Goal: Task Accomplishment & Management: Use online tool/utility

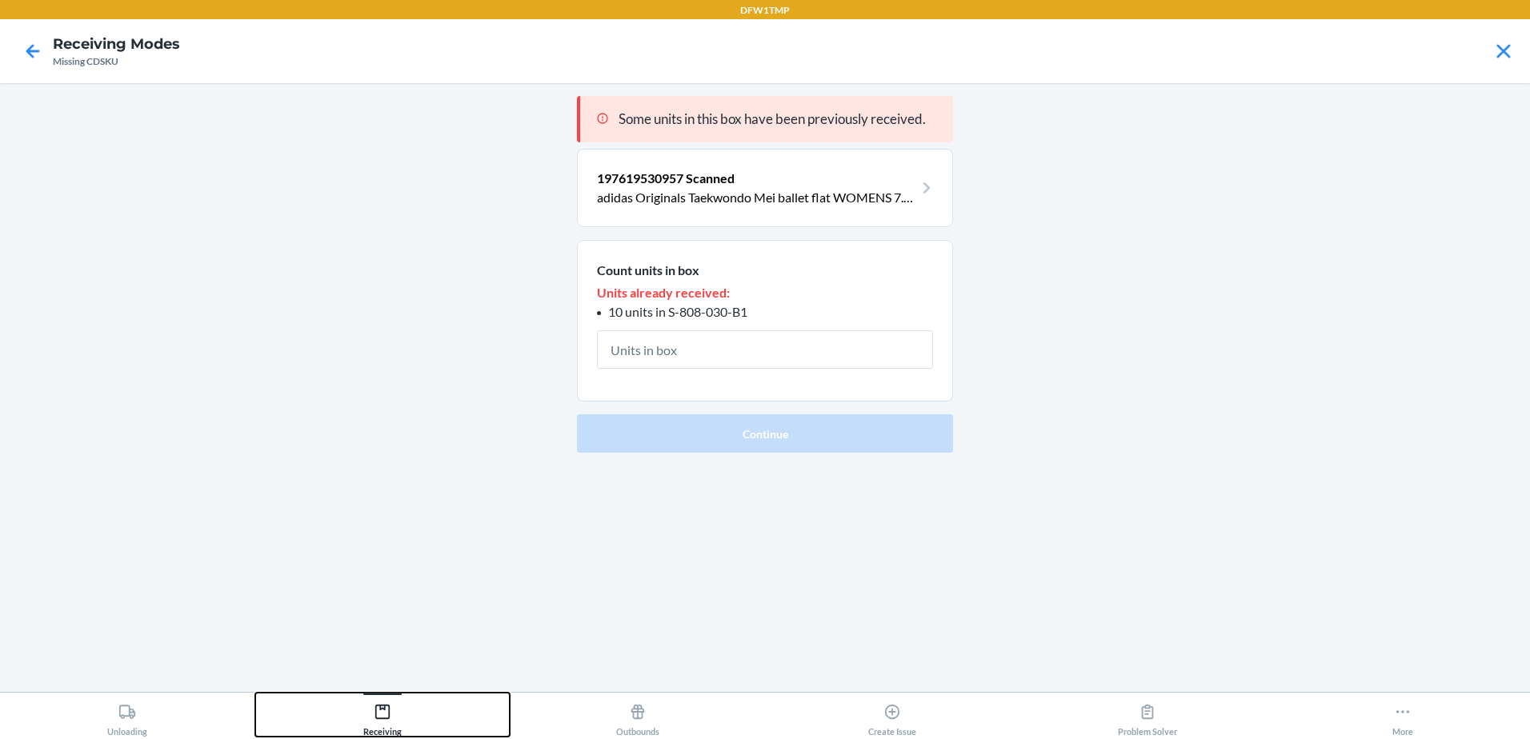
drag, startPoint x: 394, startPoint y: 714, endPoint x: 450, endPoint y: 635, distance: 96.4
click at [394, 714] on div "Receiving" at bounding box center [382, 717] width 38 height 40
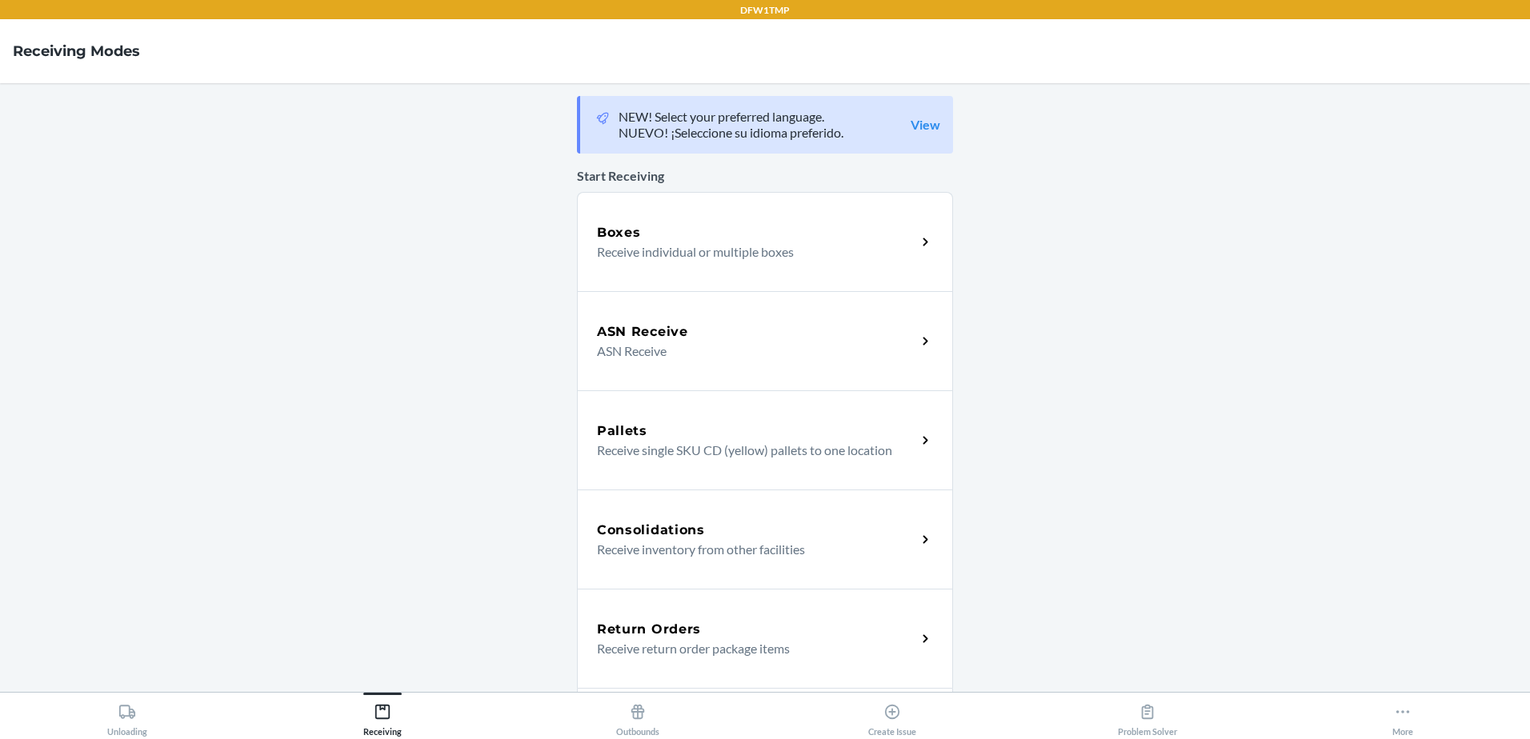
click at [722, 230] on div "Boxes" at bounding box center [756, 232] width 319 height 19
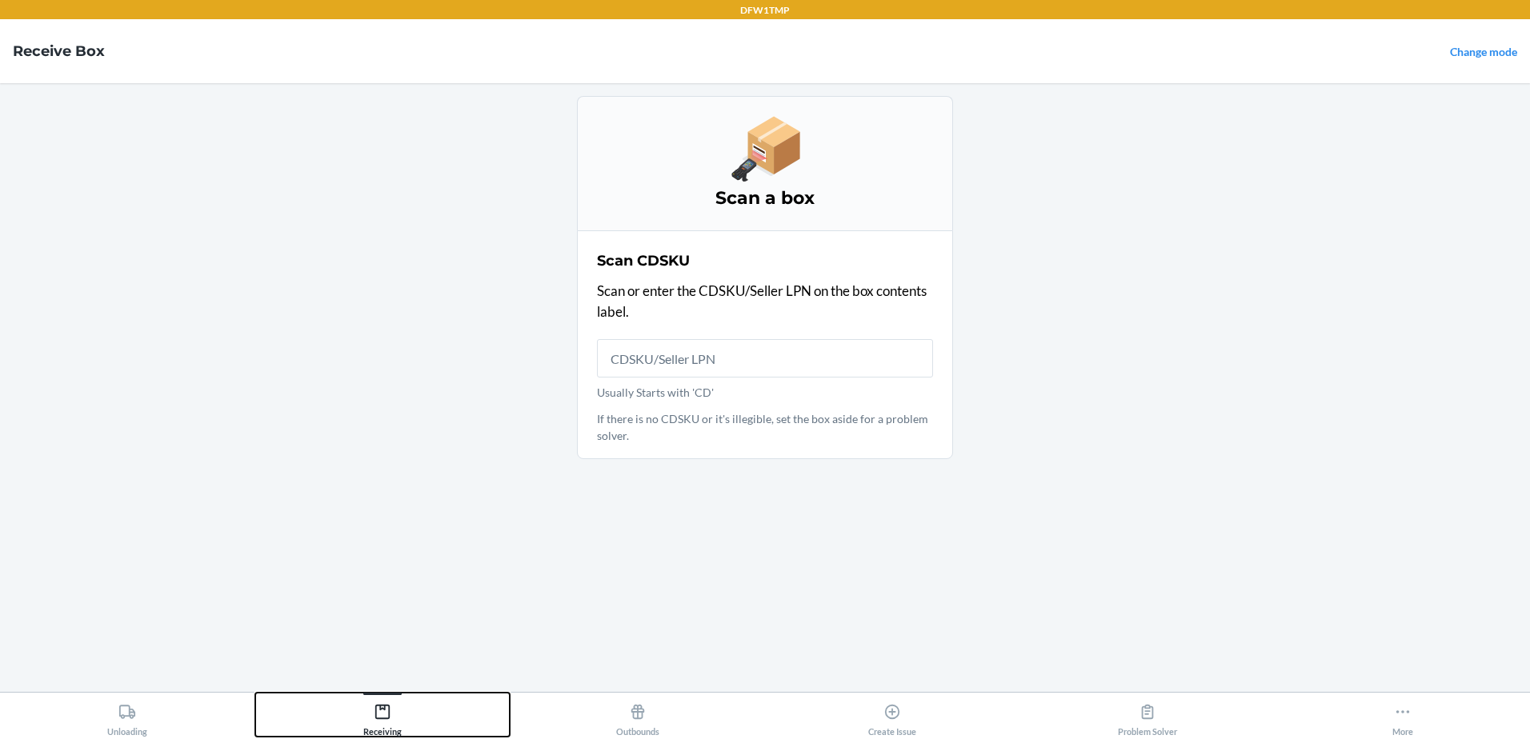
click at [383, 707] on icon at bounding box center [383, 712] width 18 height 18
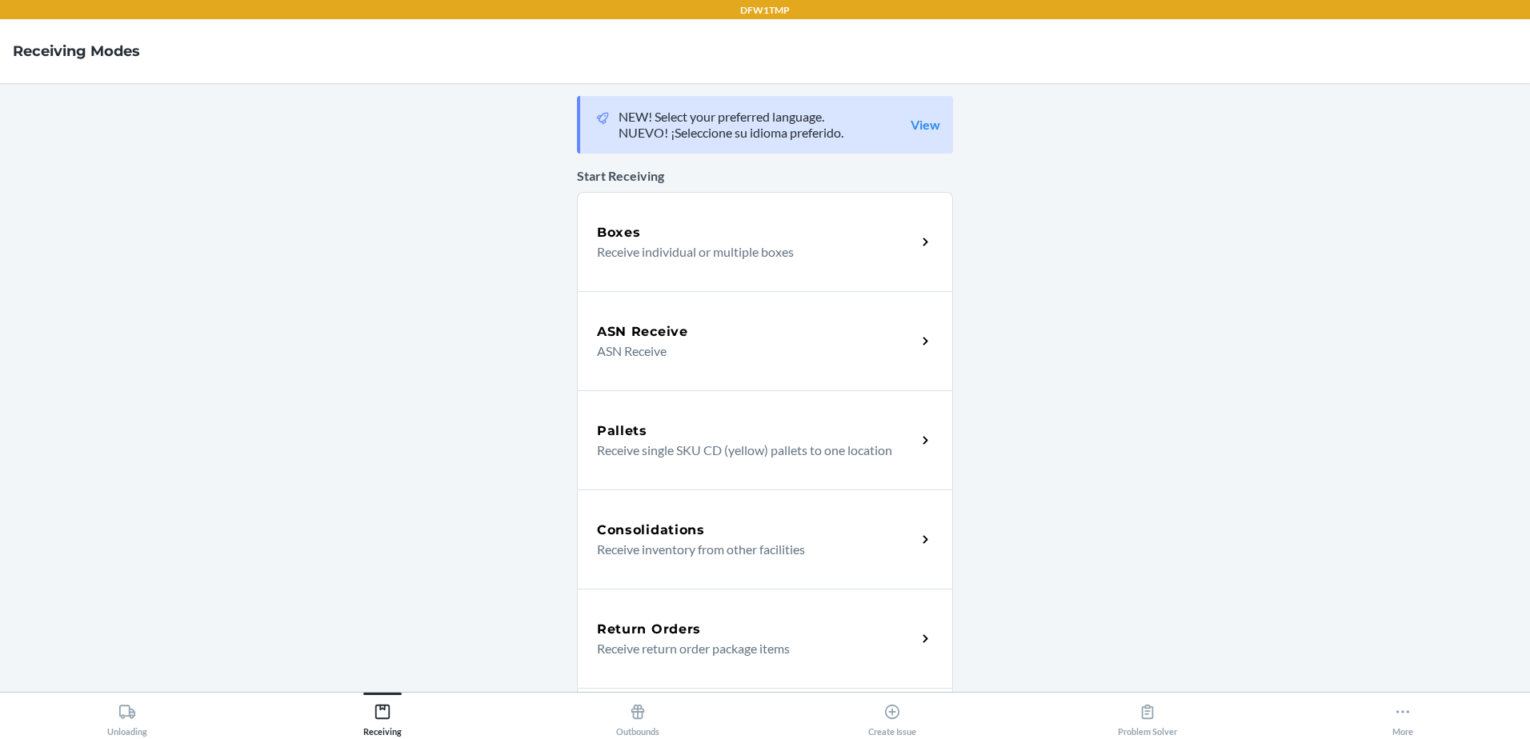
click at [613, 362] on div "ASN Receive ASN Receive" at bounding box center [765, 340] width 376 height 99
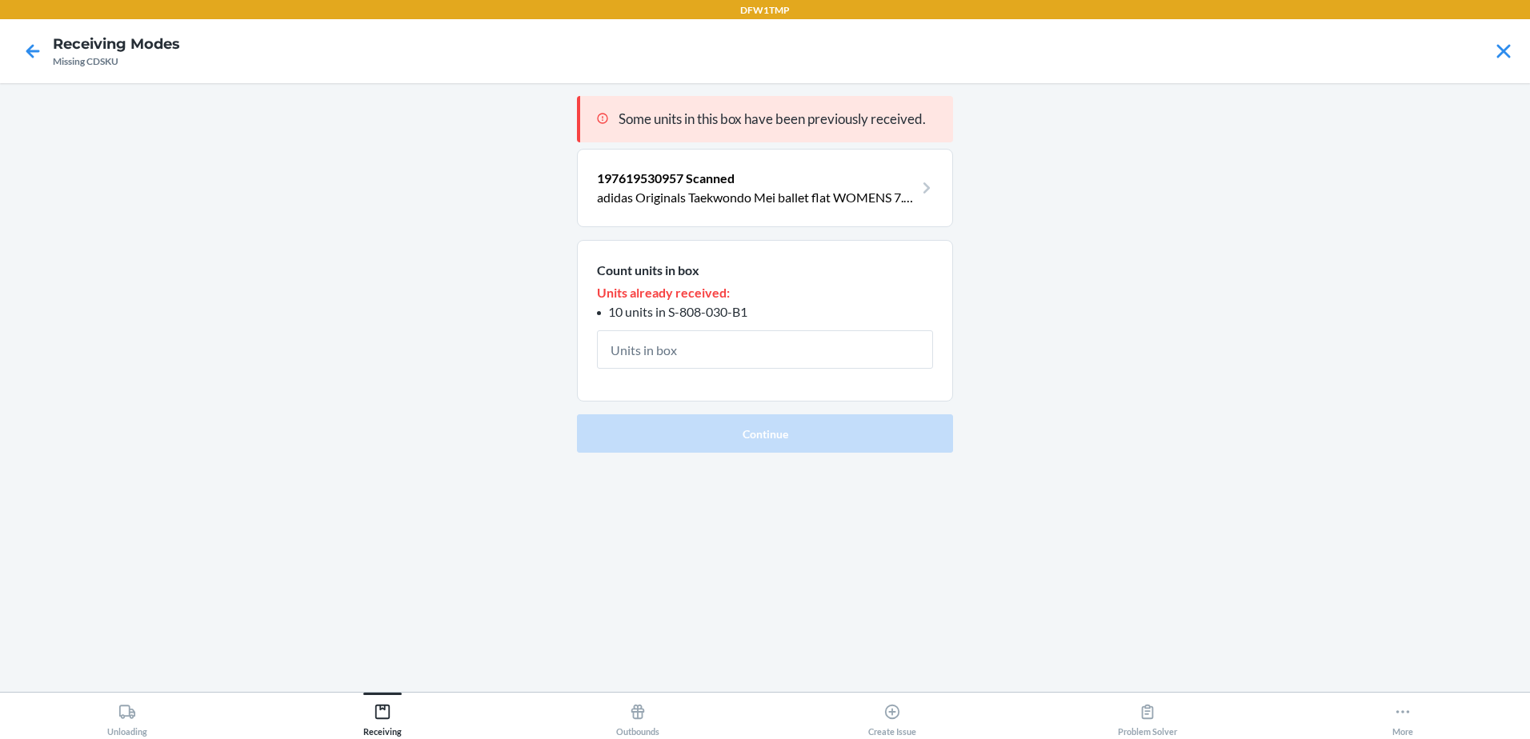
type input "6"
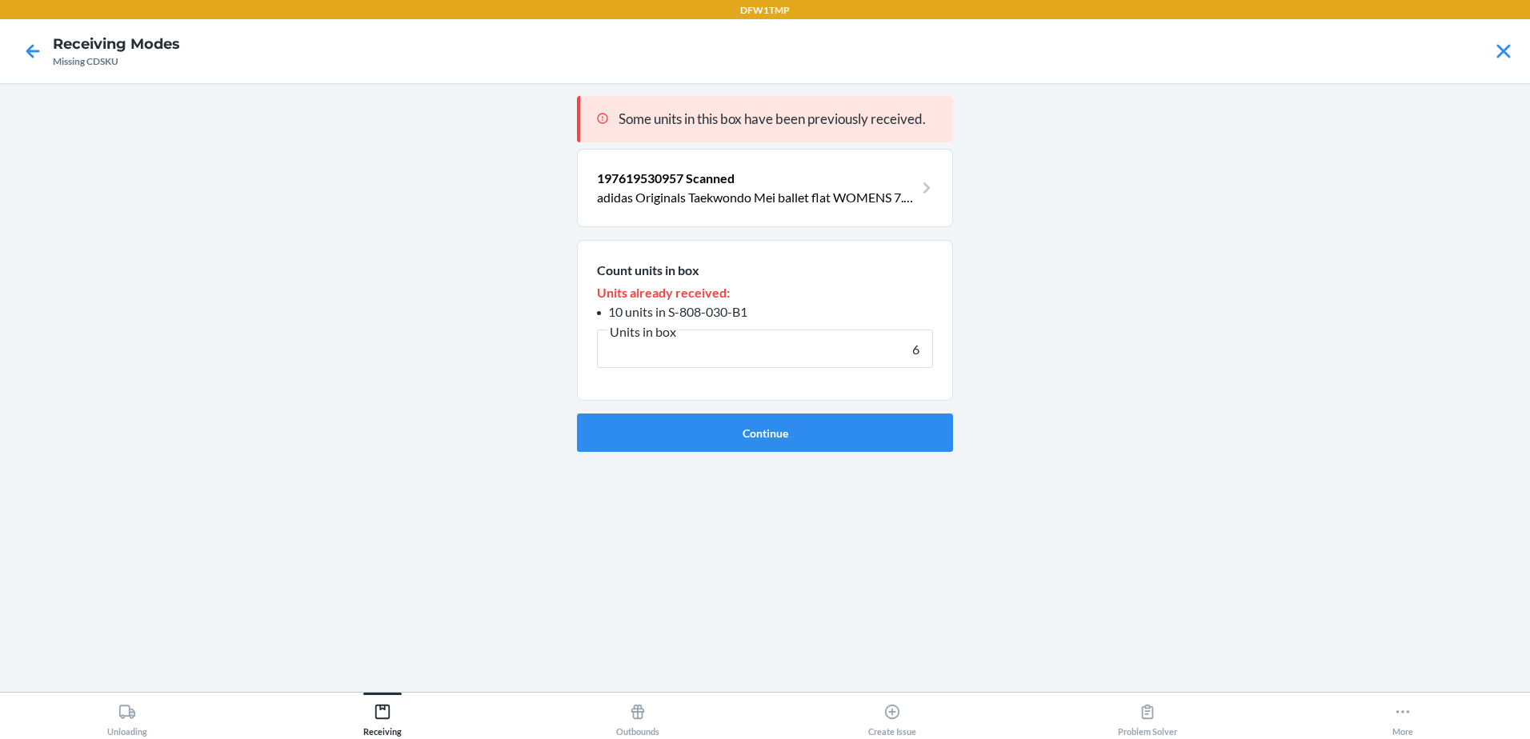
click button "Continue" at bounding box center [765, 433] width 376 height 38
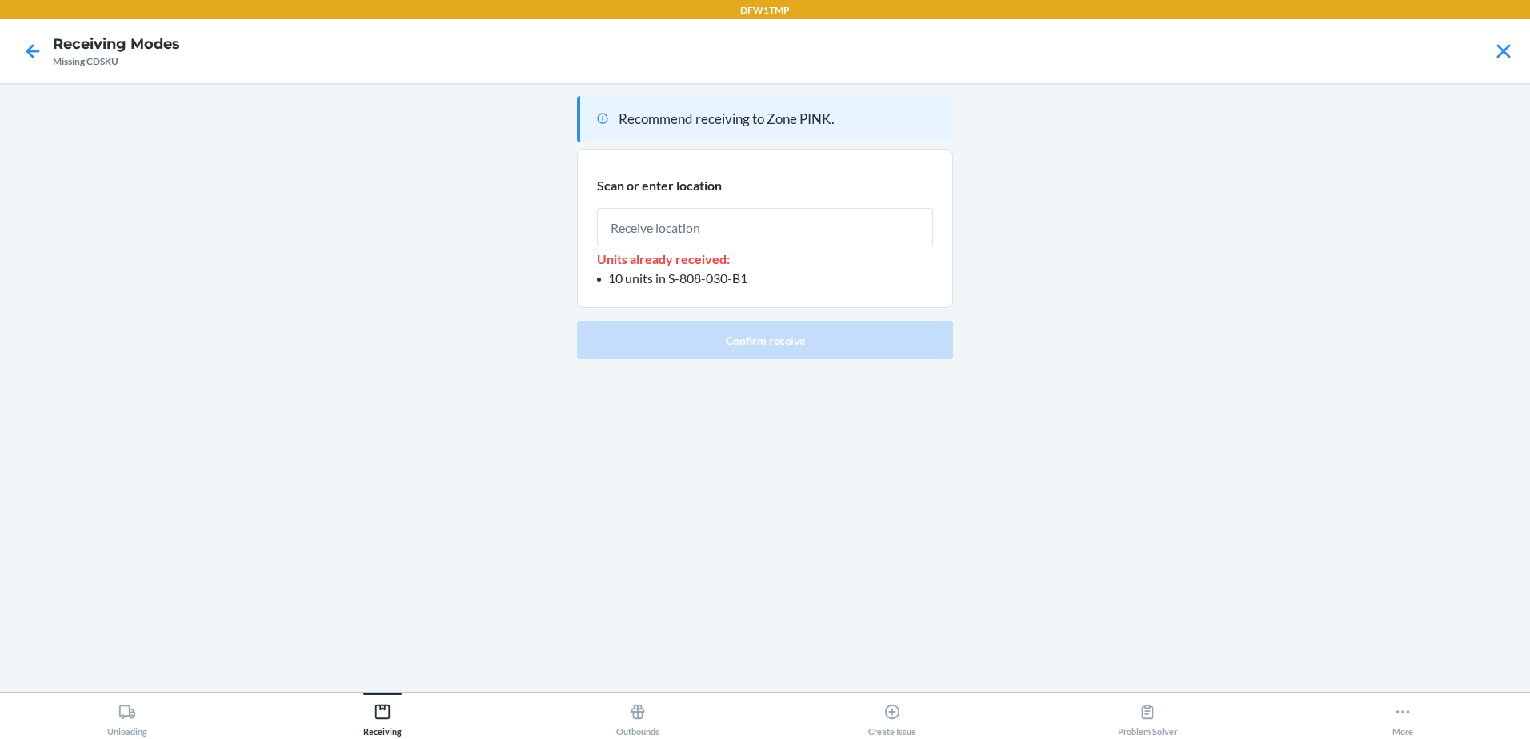
click at [37, 68] on div at bounding box center [33, 51] width 40 height 40
click at [30, 44] on icon at bounding box center [32, 51] width 27 height 27
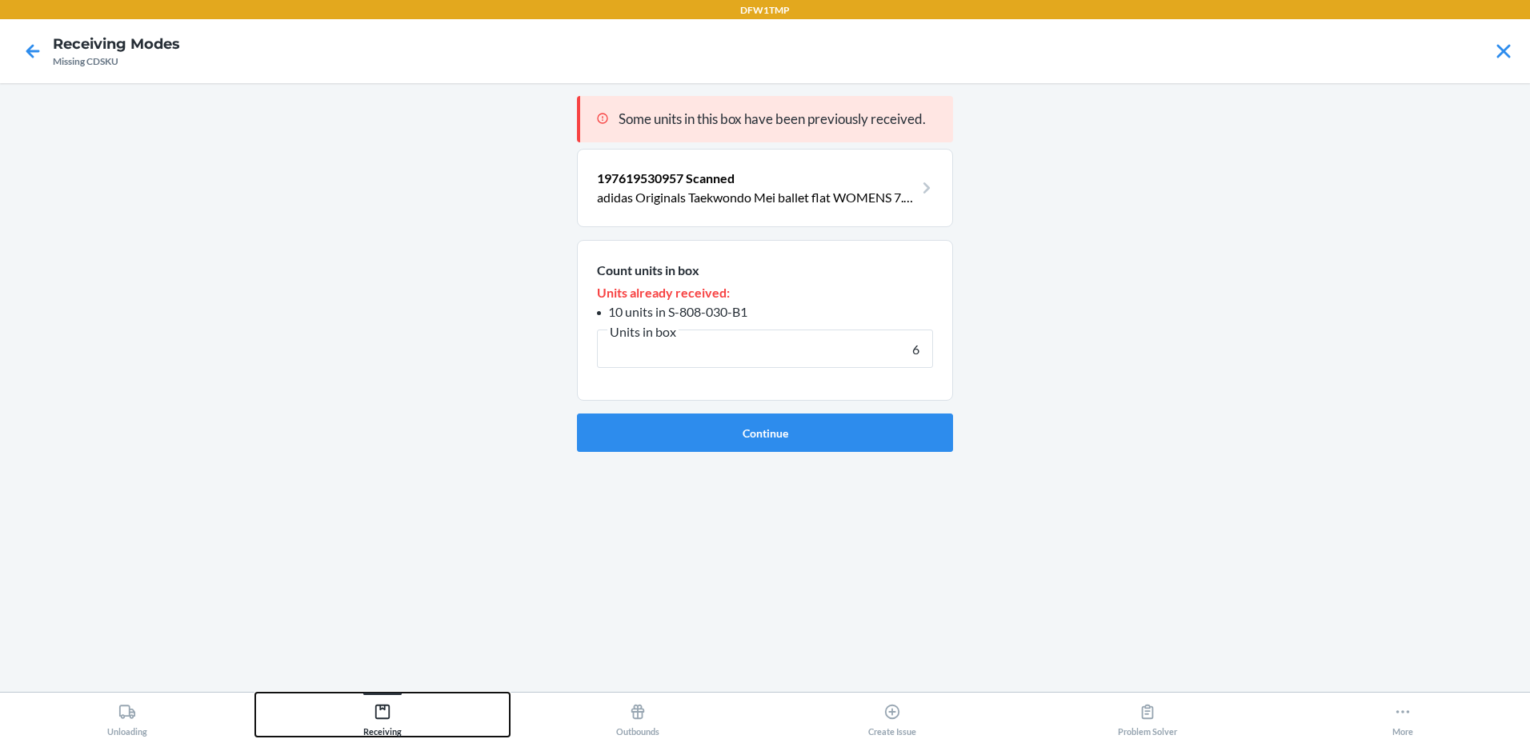
click at [395, 706] on div "Receiving" at bounding box center [382, 717] width 38 height 40
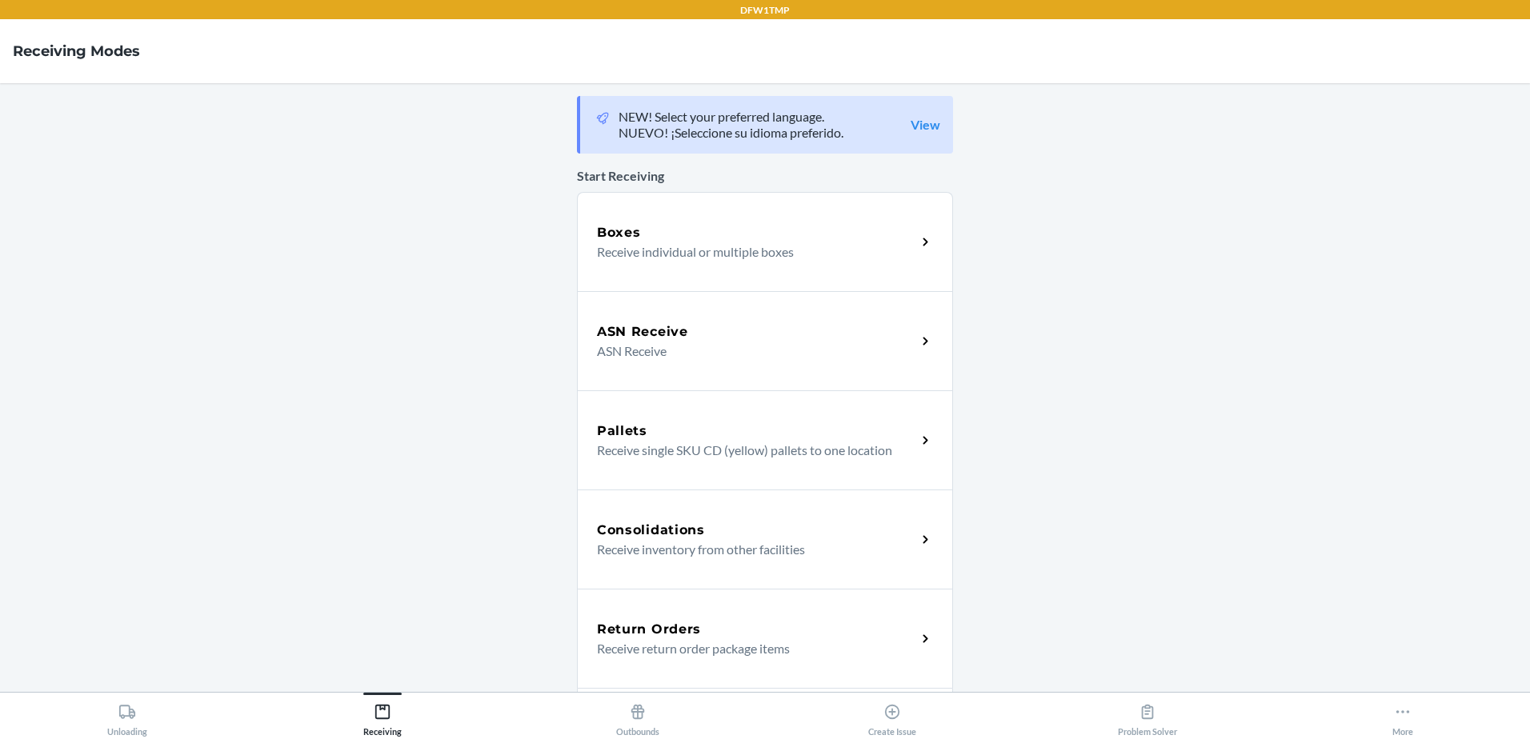
click at [706, 358] on p "ASN Receive" at bounding box center [750, 351] width 306 height 19
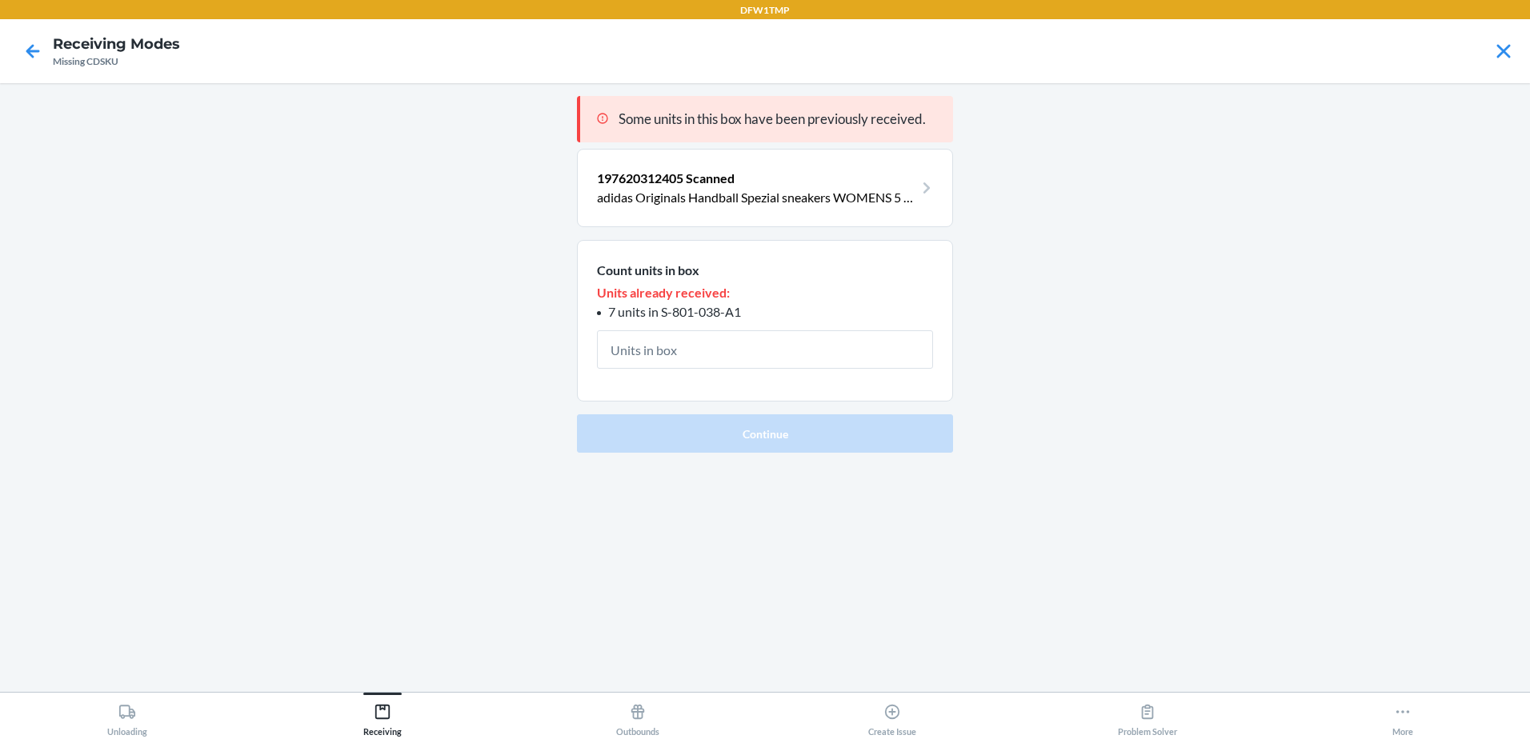
type input "5"
type input "8"
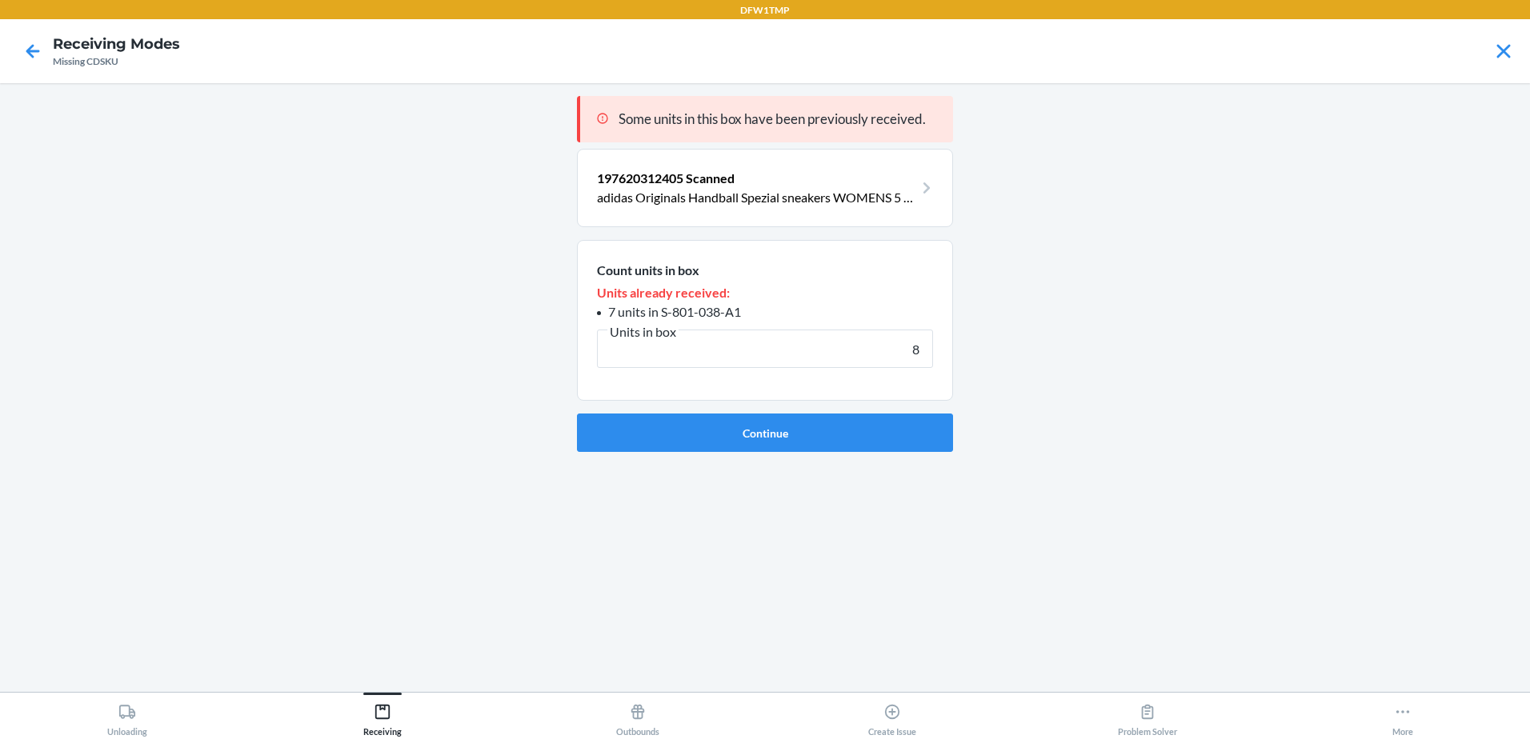
click button "Continue" at bounding box center [765, 433] width 376 height 38
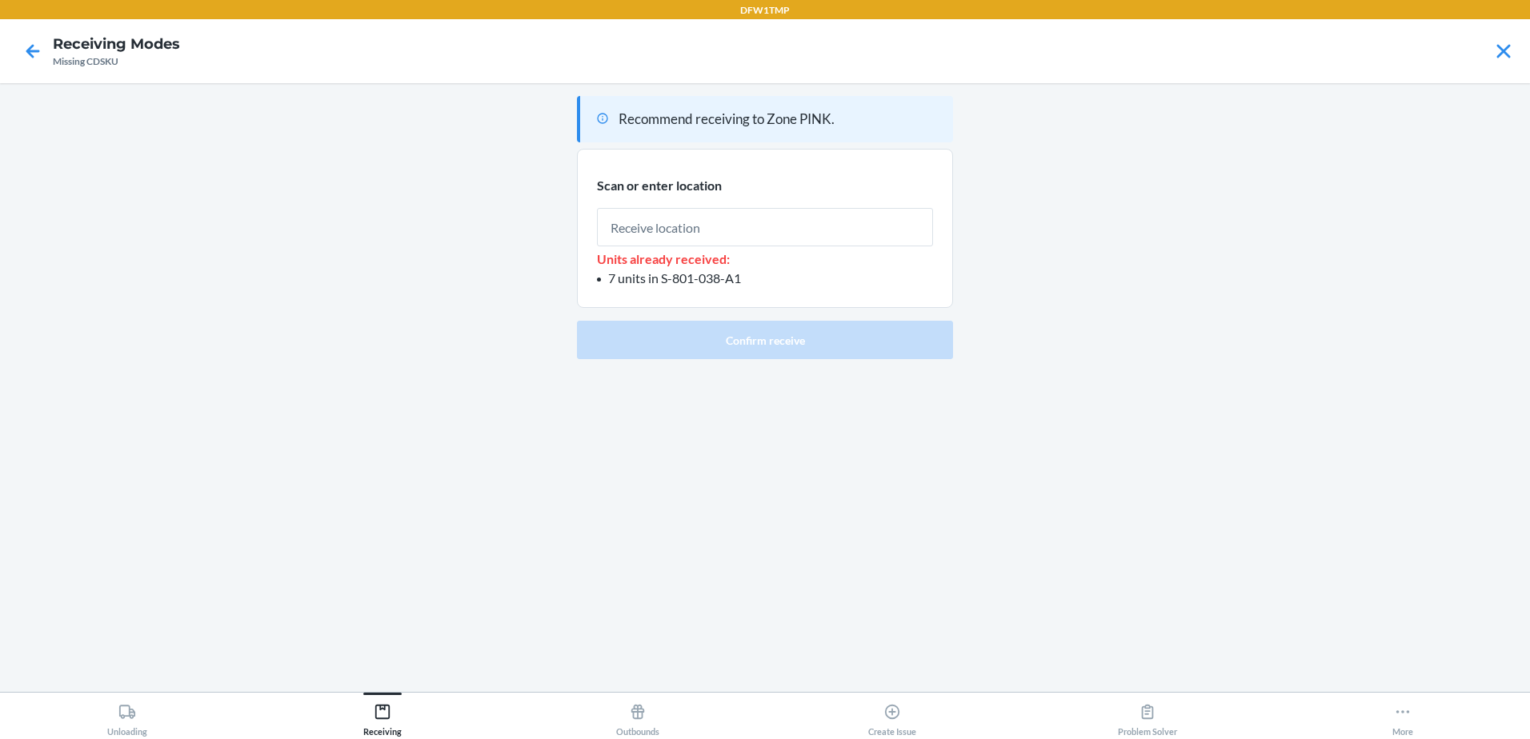
click at [14, 50] on div at bounding box center [33, 51] width 40 height 40
click at [26, 58] on icon at bounding box center [32, 51] width 27 height 27
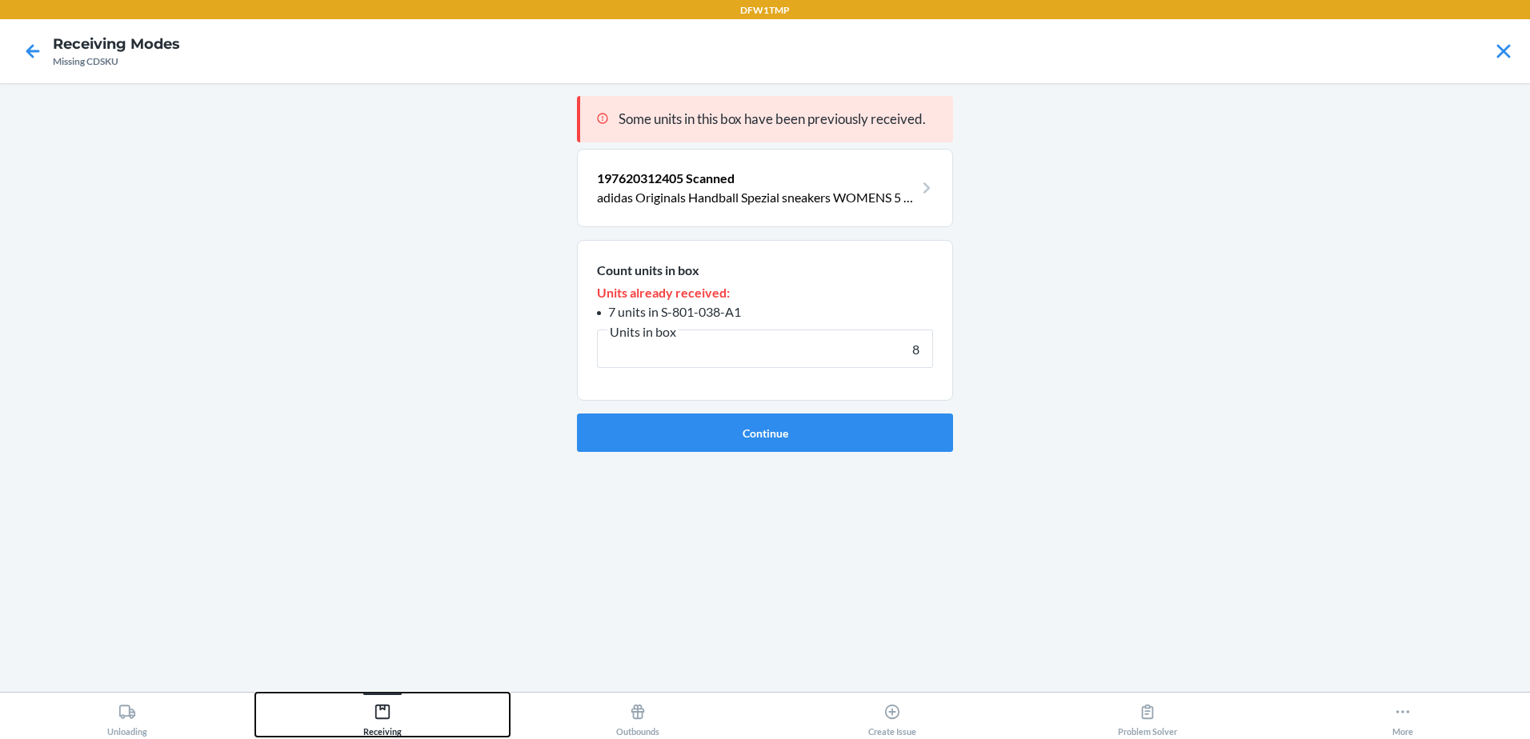
click at [377, 708] on icon at bounding box center [383, 712] width 18 height 18
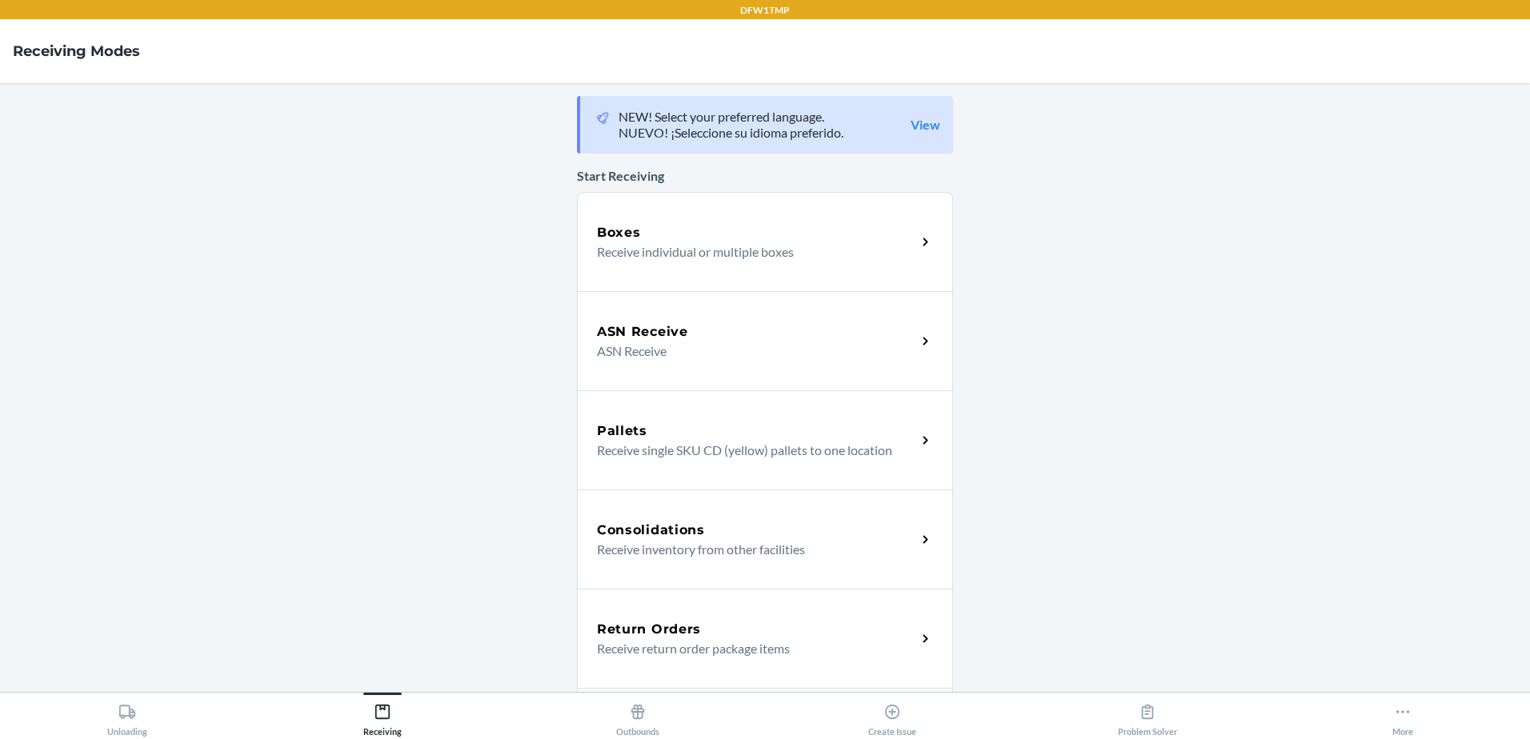
click at [689, 327] on div "ASN Receive" at bounding box center [756, 331] width 319 height 19
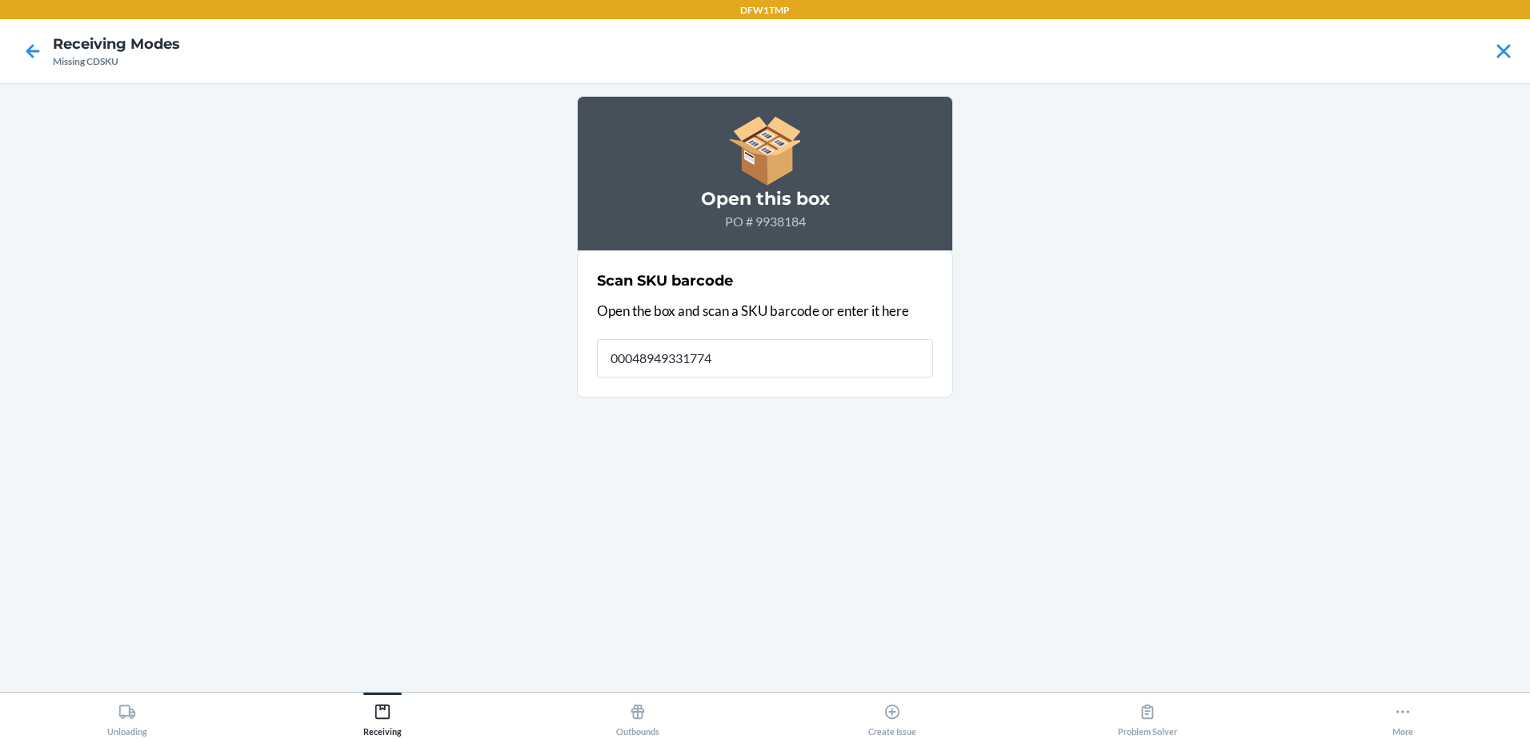
type input "000489493317745"
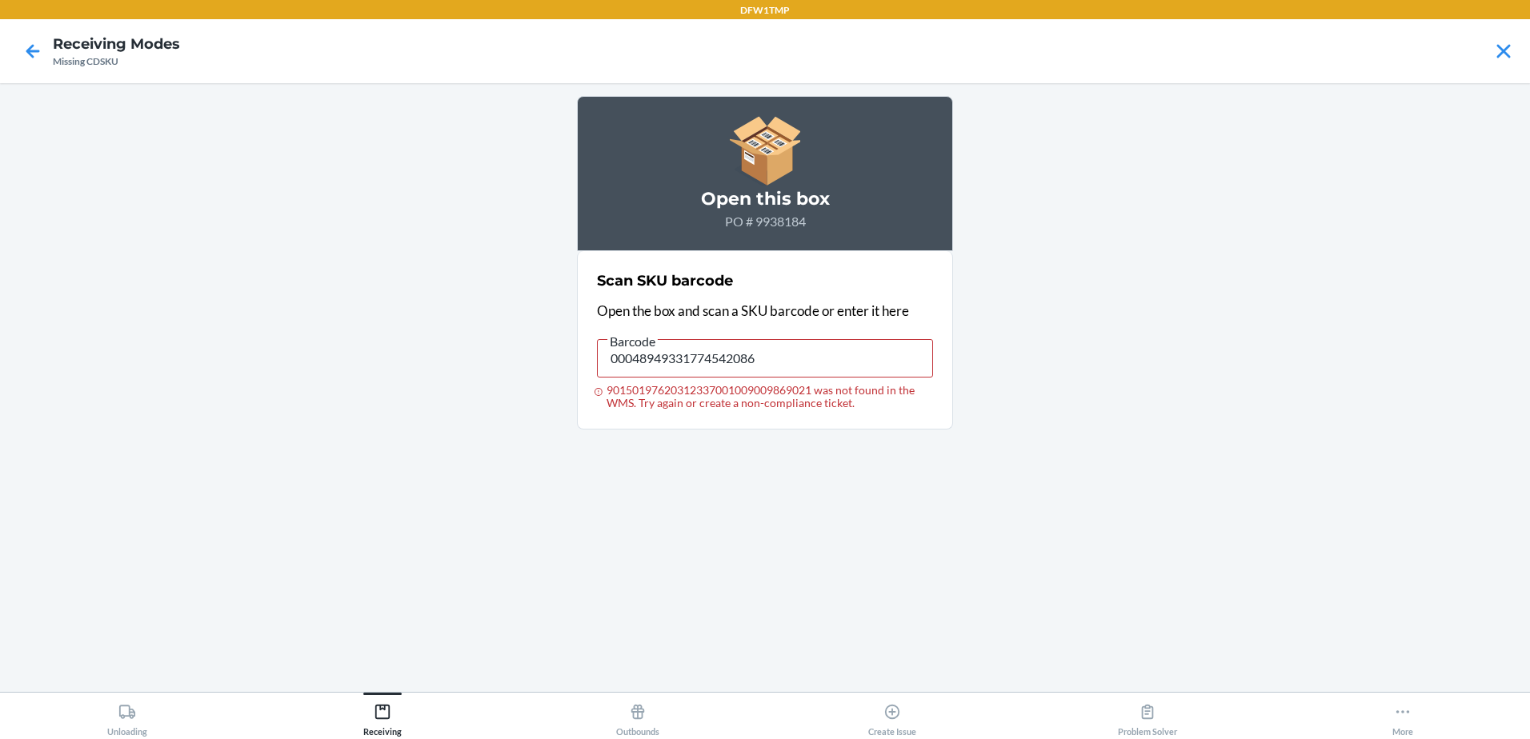
type input "197620312337"
click at [406, 715] on button "Receiving" at bounding box center [382, 715] width 255 height 44
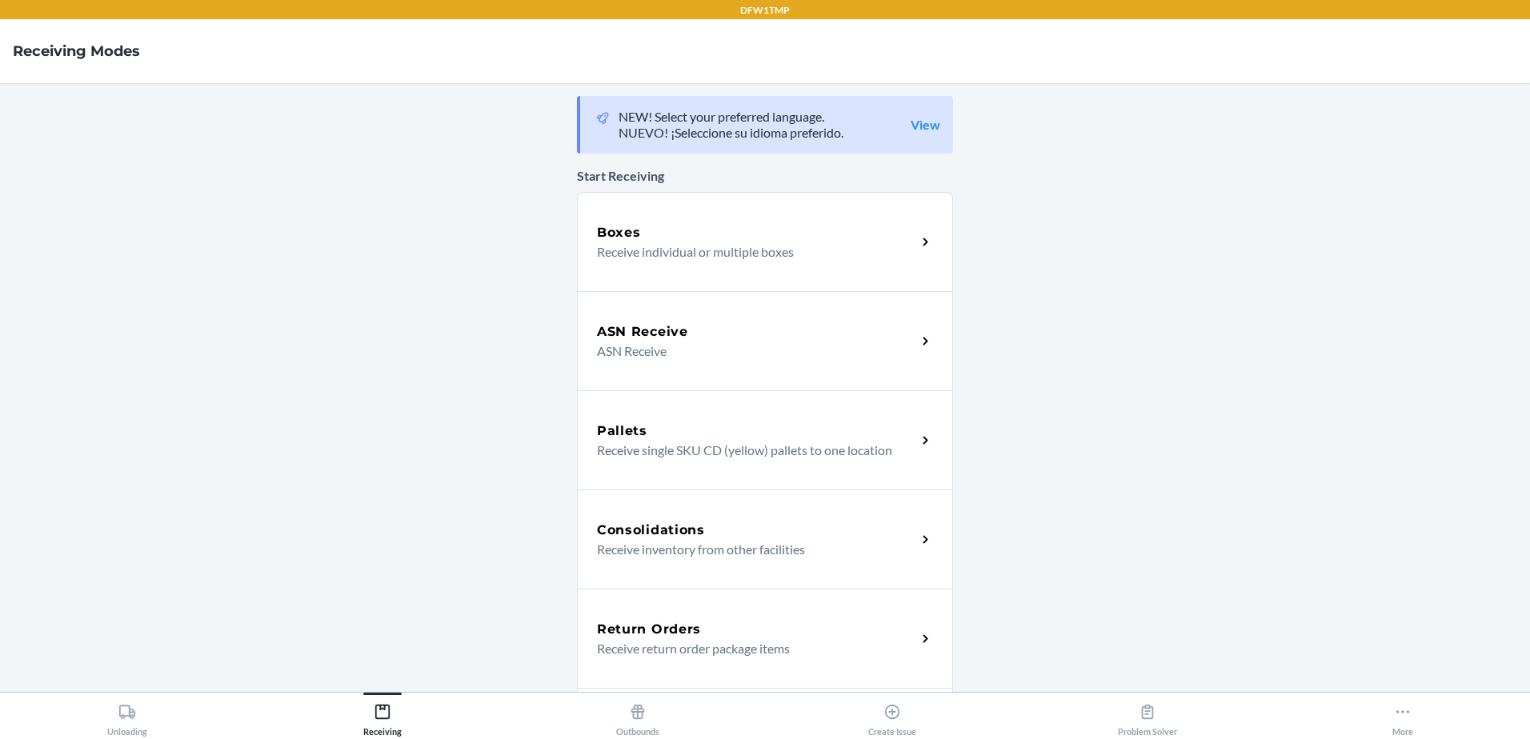
click at [662, 359] on p "ASN Receive" at bounding box center [750, 351] width 306 height 19
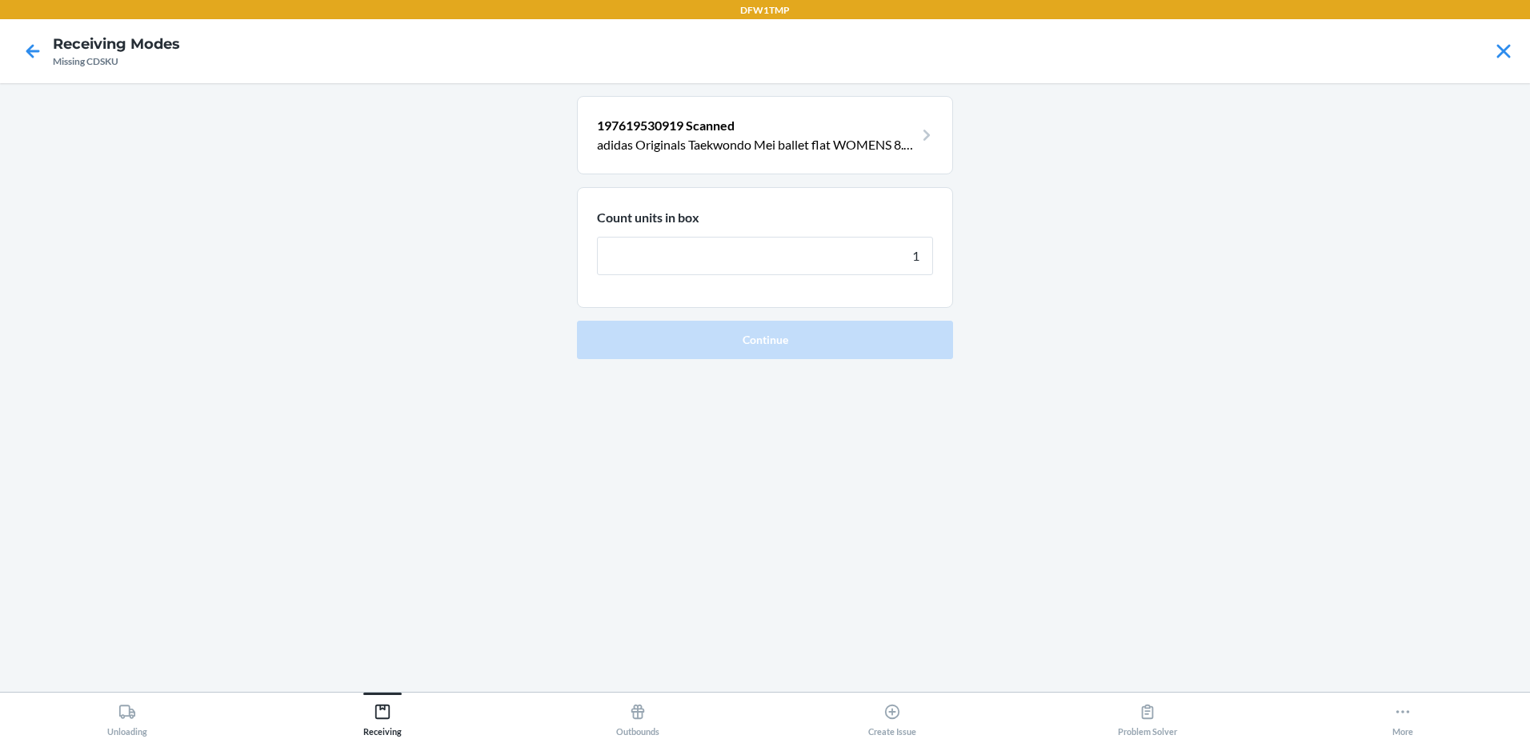
type input "10"
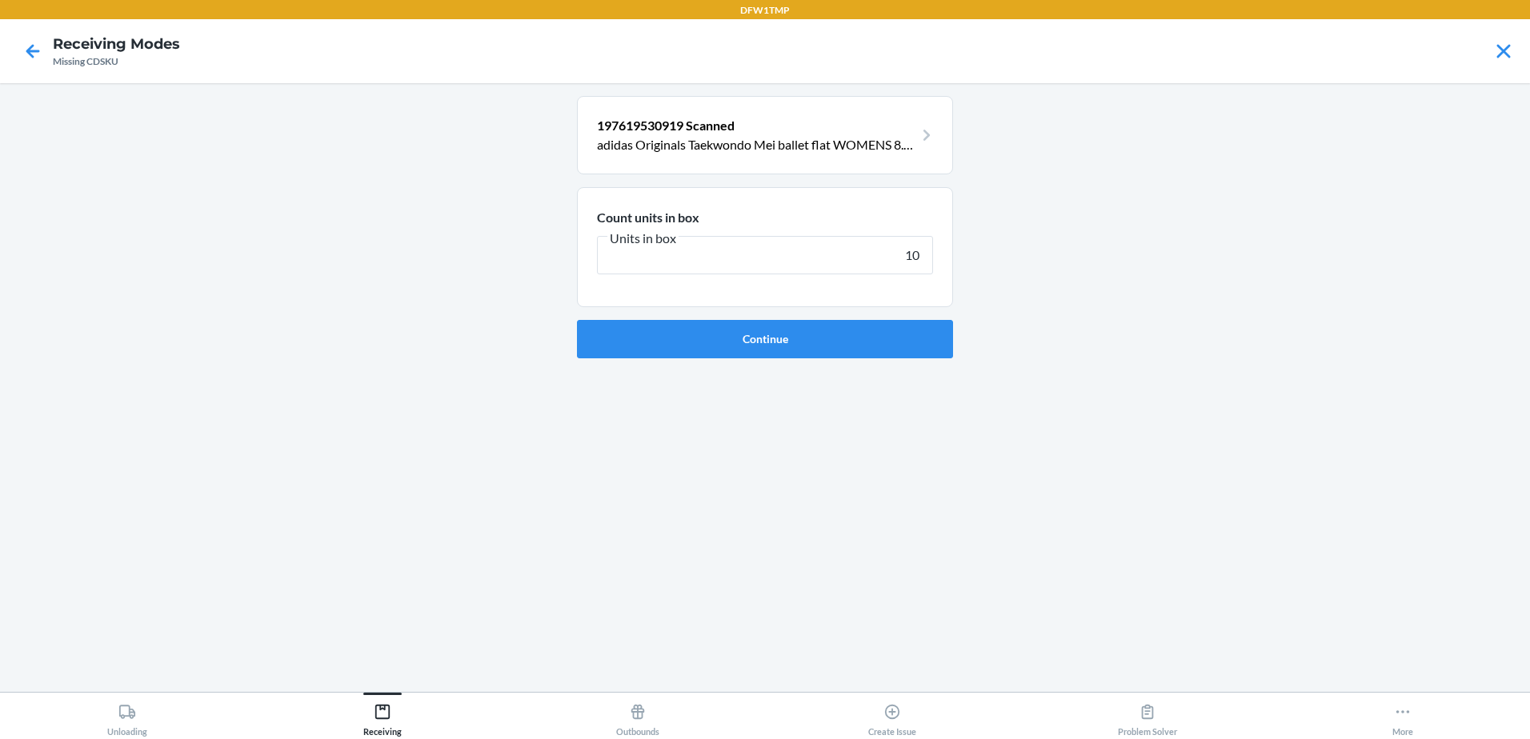
click button "Continue" at bounding box center [765, 339] width 376 height 38
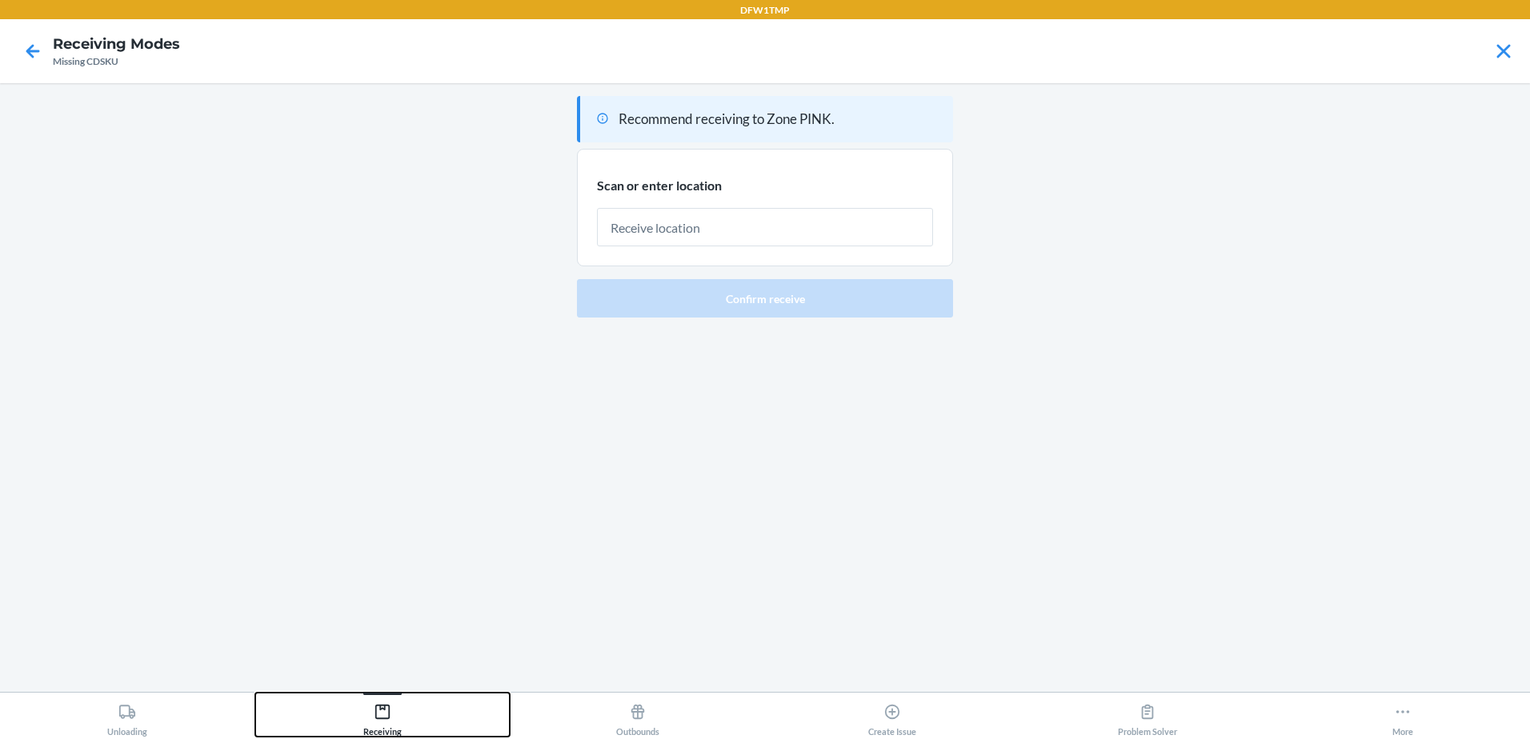
click at [375, 701] on div "Receiving" at bounding box center [382, 717] width 38 height 40
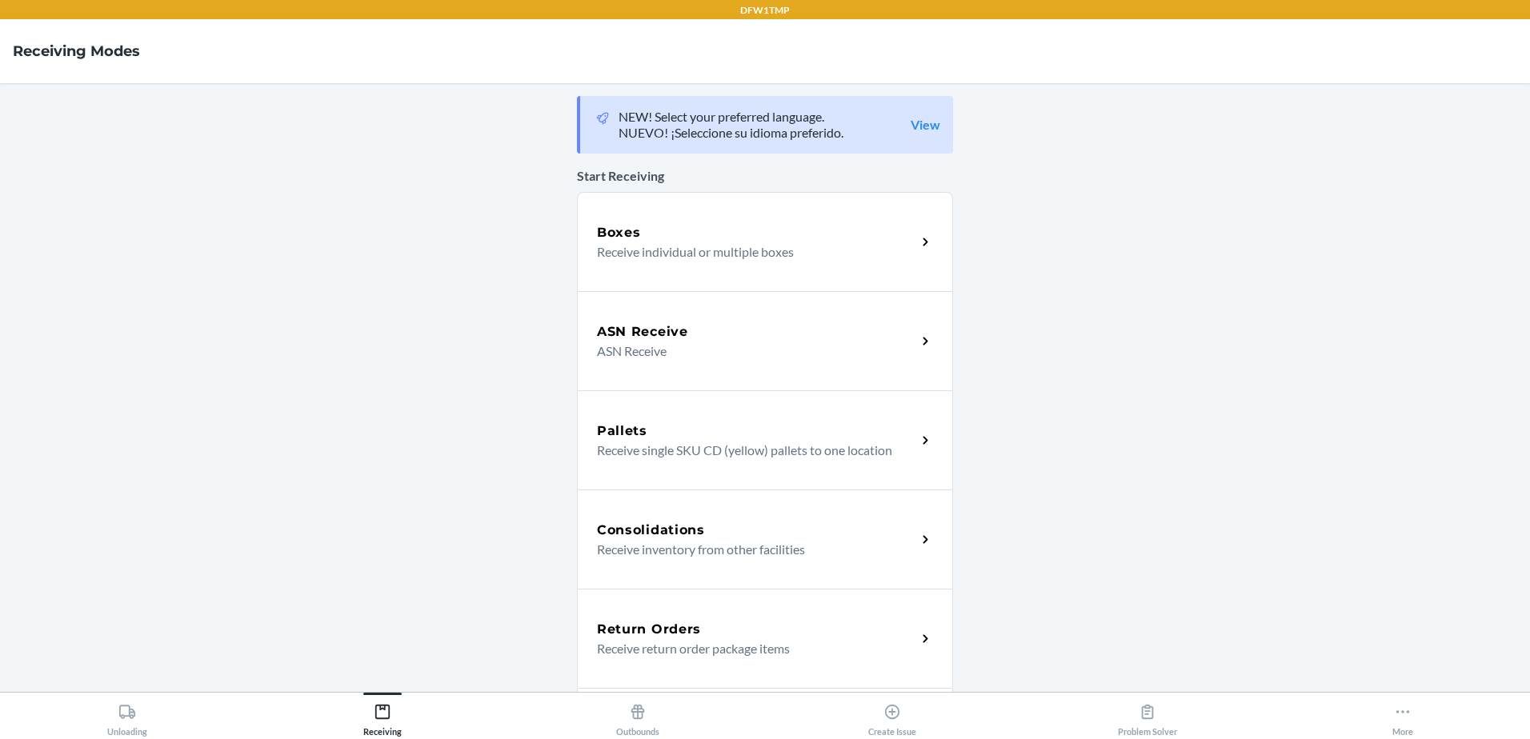
click at [733, 202] on div "Boxes Receive individual or multiple boxes" at bounding box center [765, 241] width 376 height 99
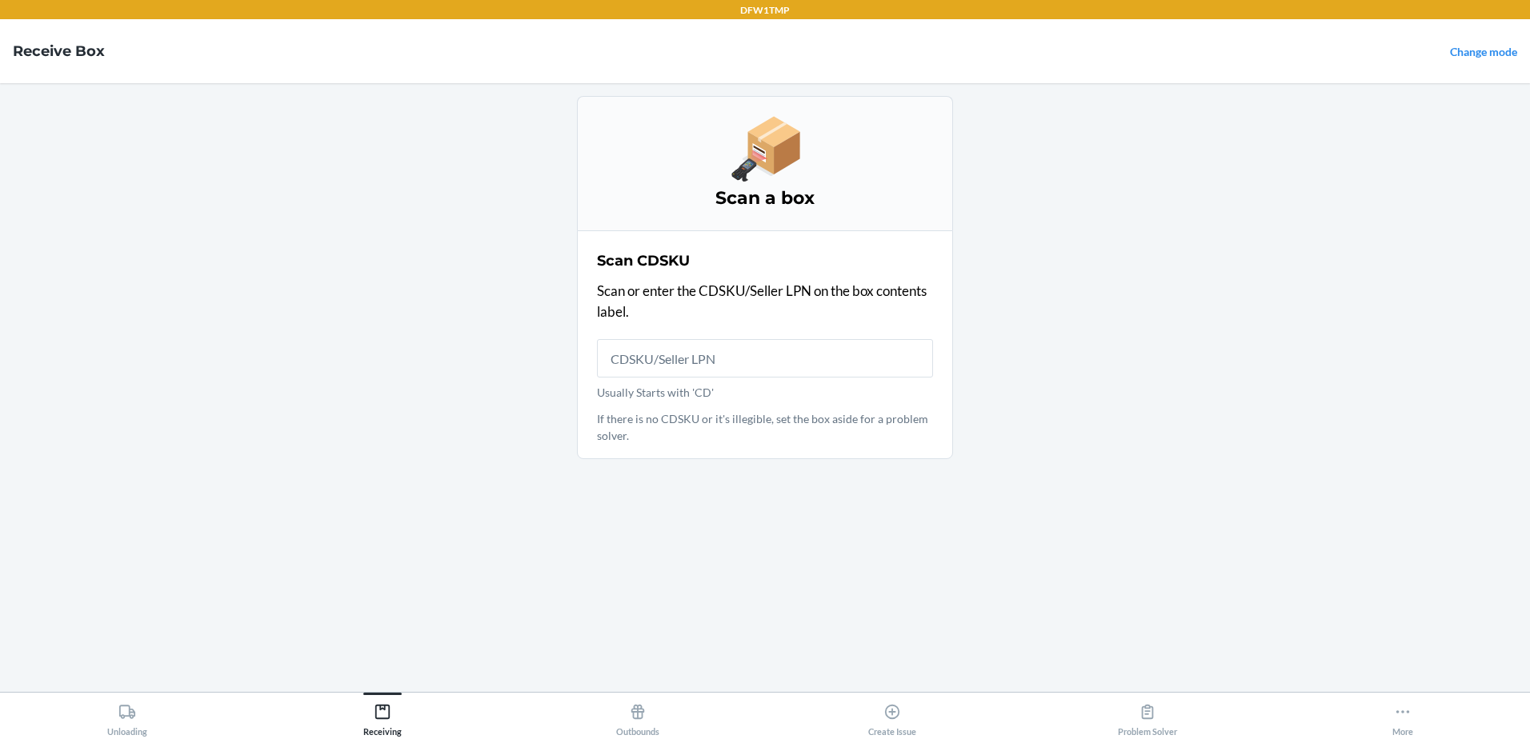
click at [355, 738] on div "Unloading Receiving Outbounds Create Issue Problem Solver More" at bounding box center [765, 715] width 1530 height 47
click at [378, 723] on div "Receiving" at bounding box center [382, 717] width 38 height 40
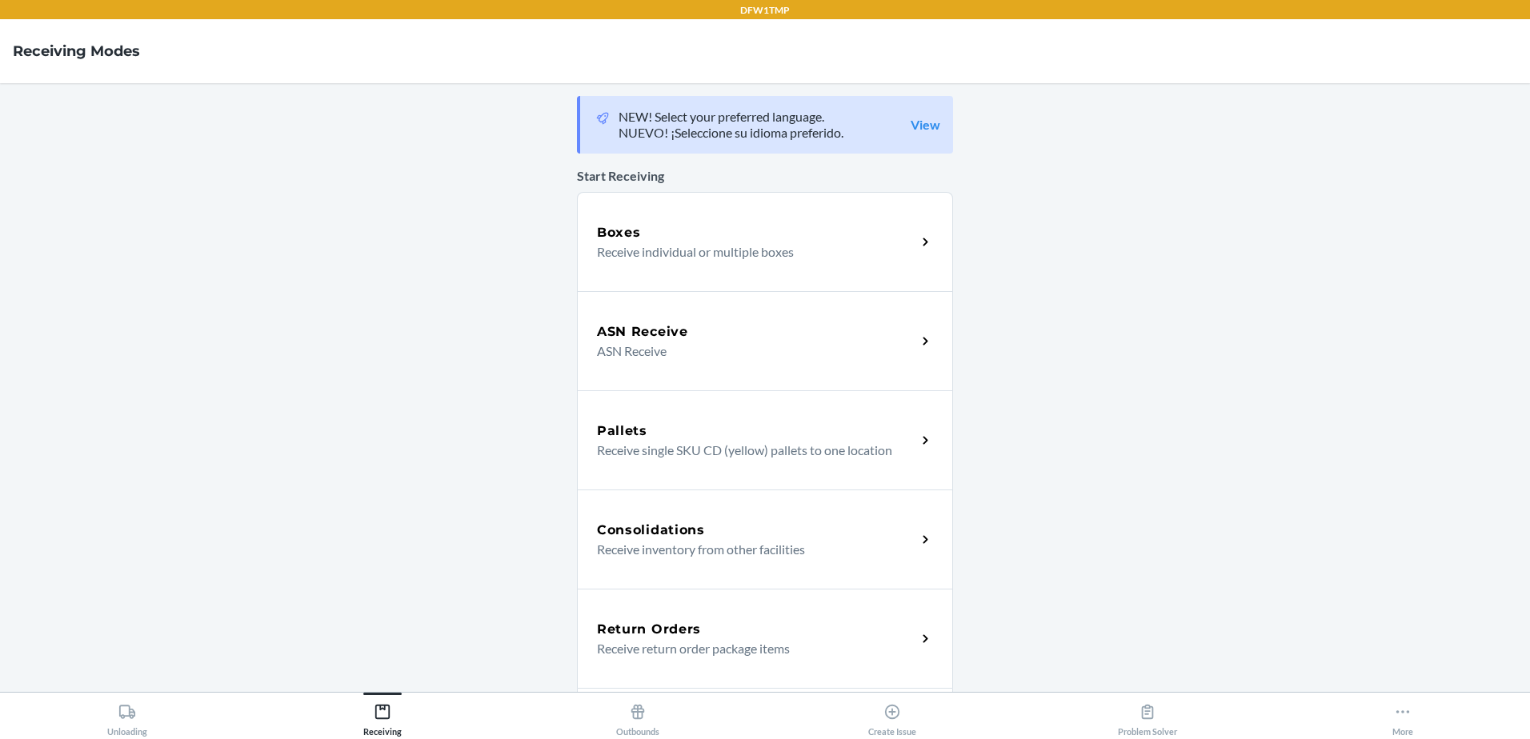
click at [638, 460] on div "Pallets Receive single SKU CD (yellow) pallets to one location" at bounding box center [765, 439] width 376 height 99
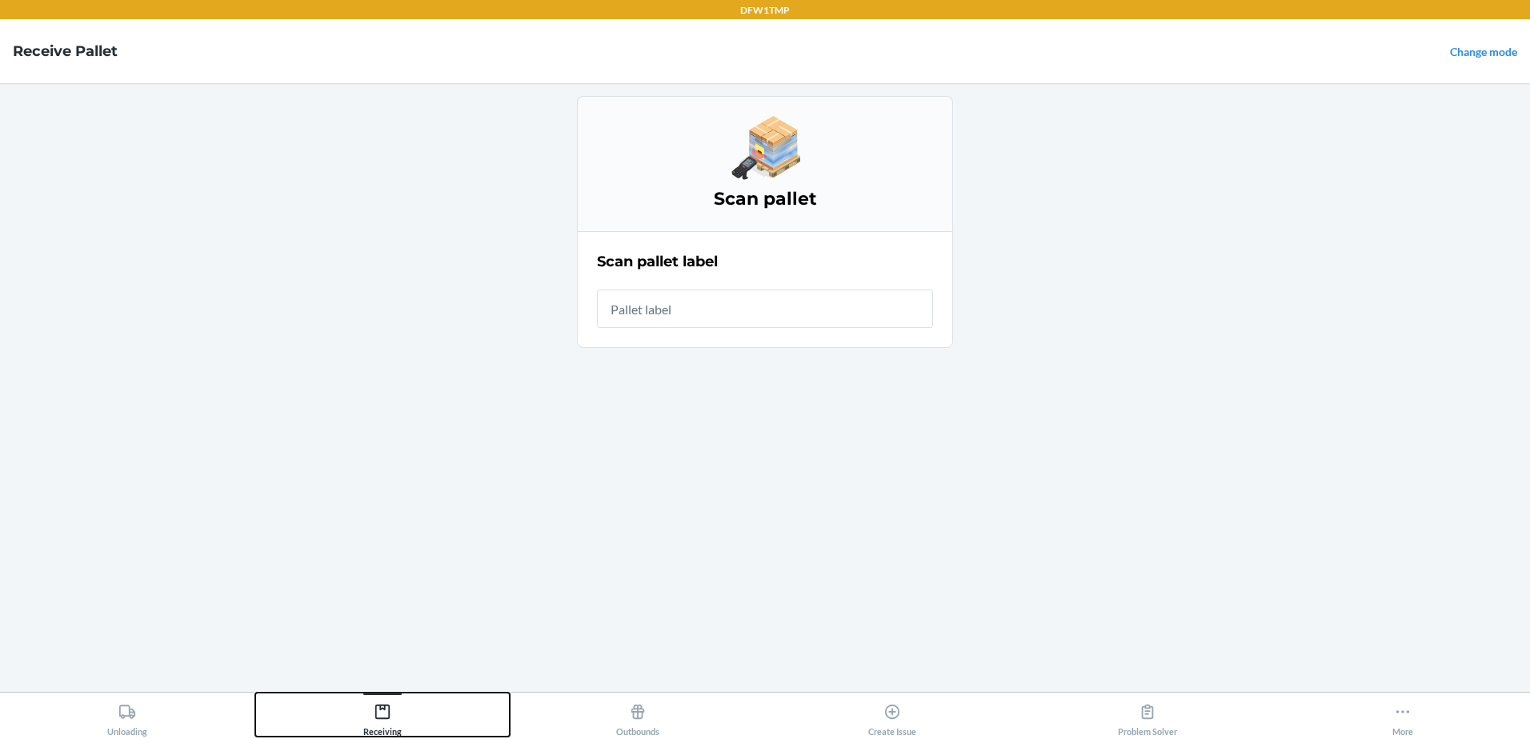
click at [374, 714] on icon at bounding box center [383, 712] width 18 height 18
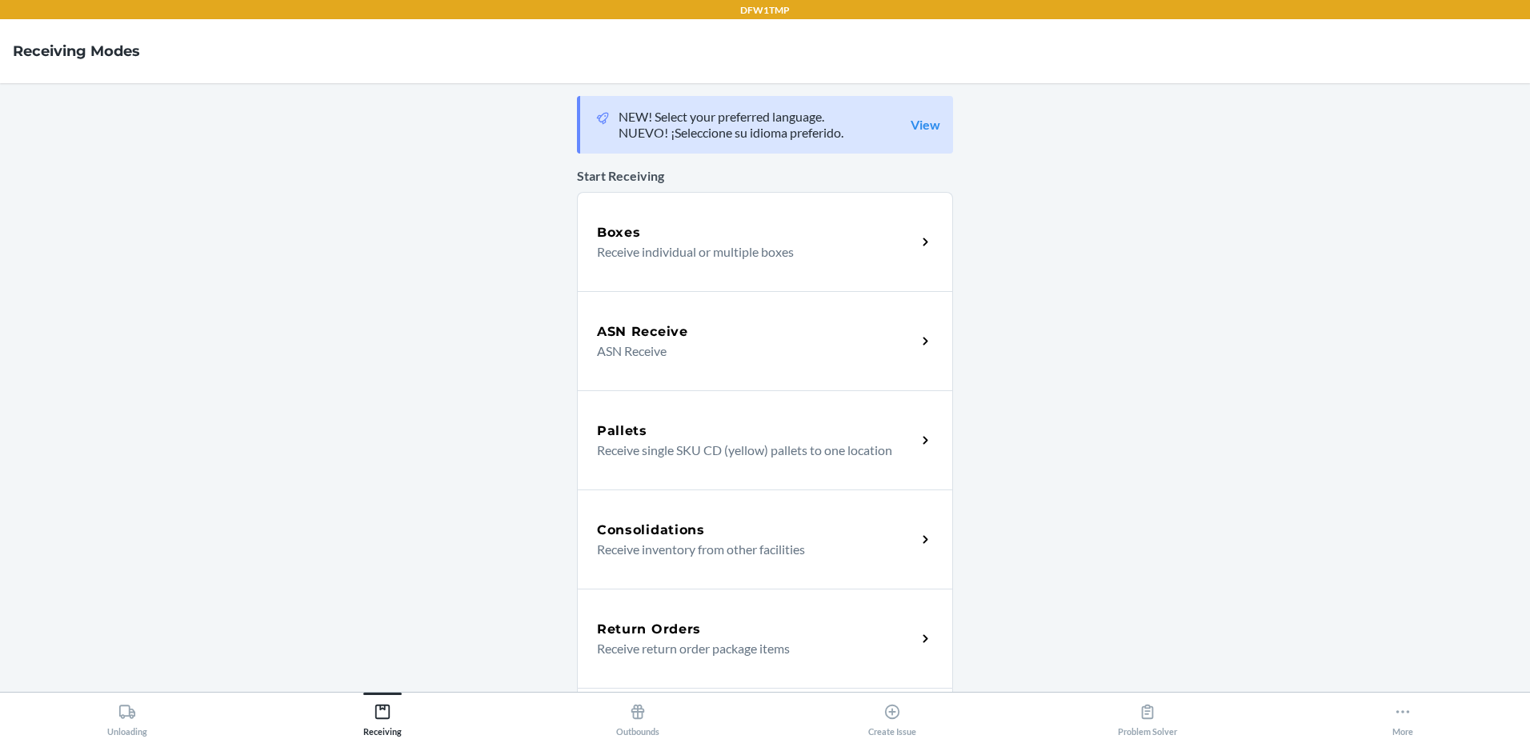
click at [672, 381] on div "ASN Receive ASN Receive" at bounding box center [765, 340] width 376 height 99
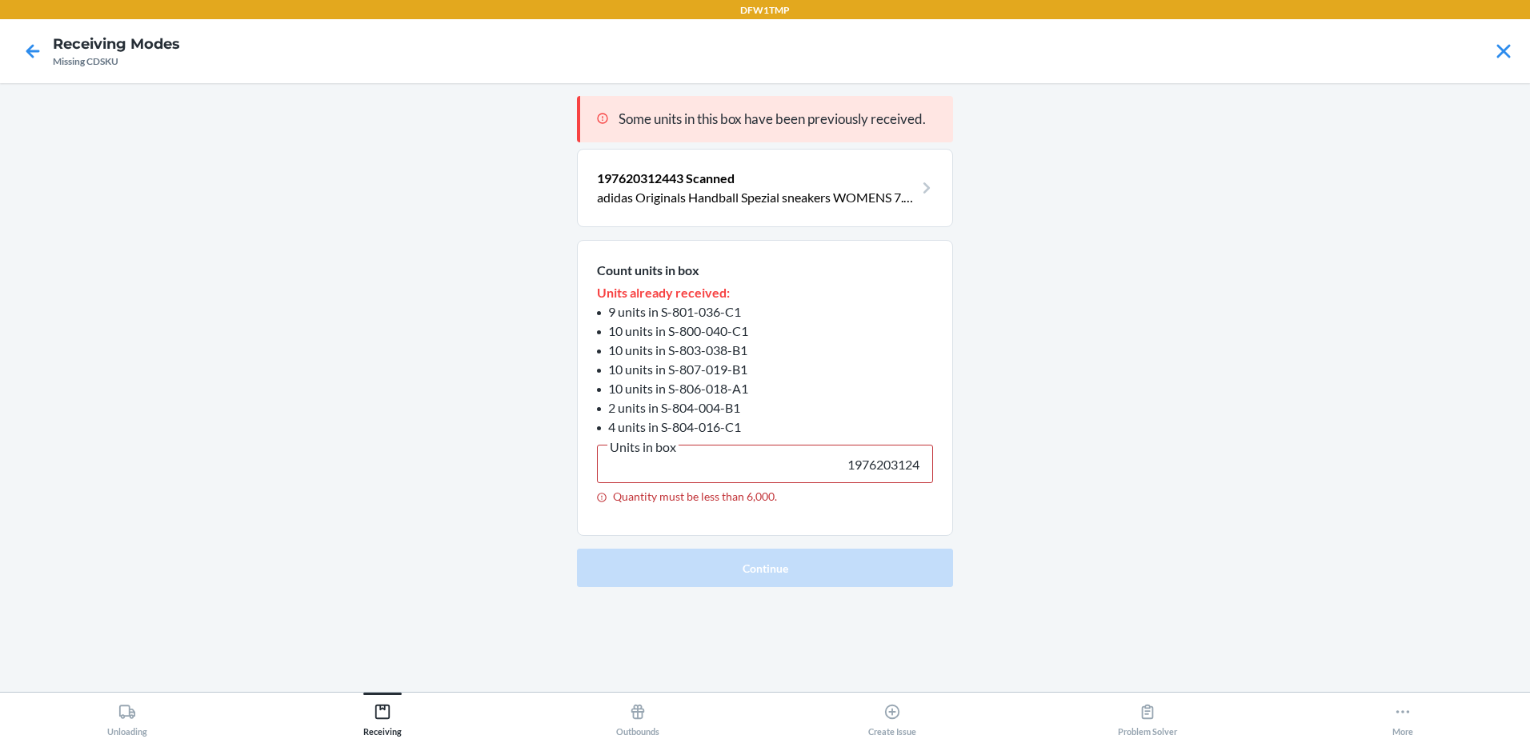
click at [847, 474] on input "1976203124" at bounding box center [765, 464] width 336 height 38
type input "10"
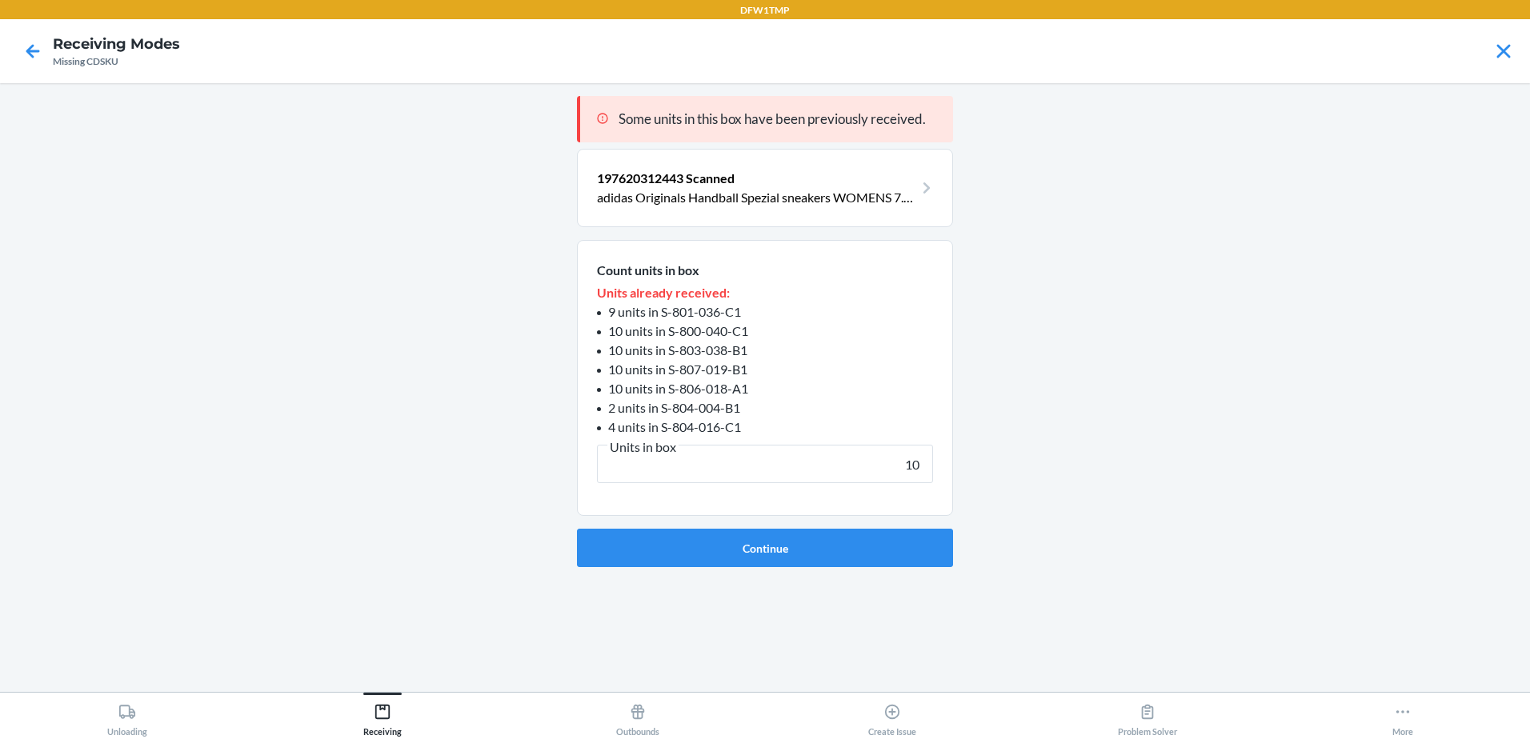
click button "Continue" at bounding box center [765, 548] width 376 height 38
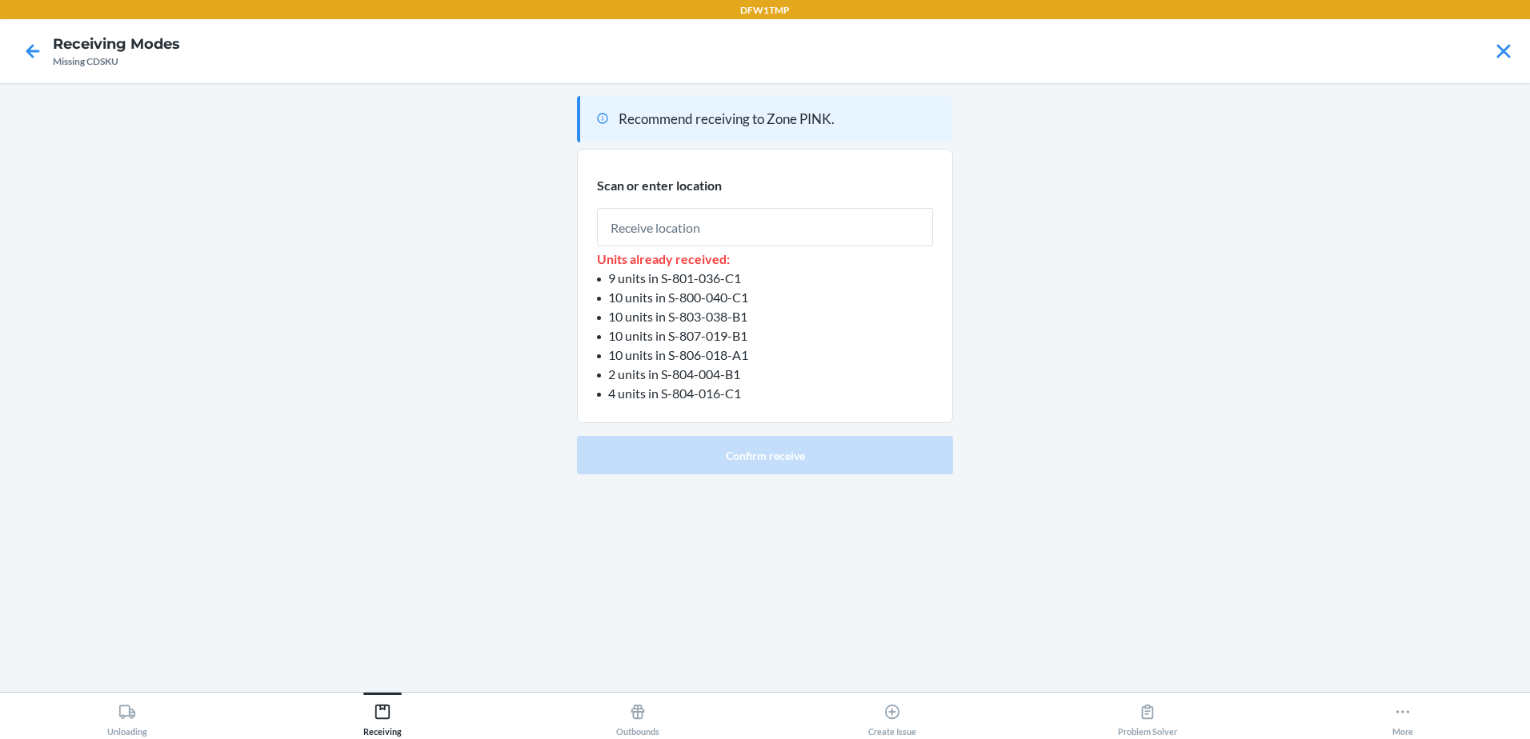
click at [30, 70] on div at bounding box center [33, 51] width 40 height 40
click at [436, 703] on button "Receiving" at bounding box center [382, 715] width 255 height 44
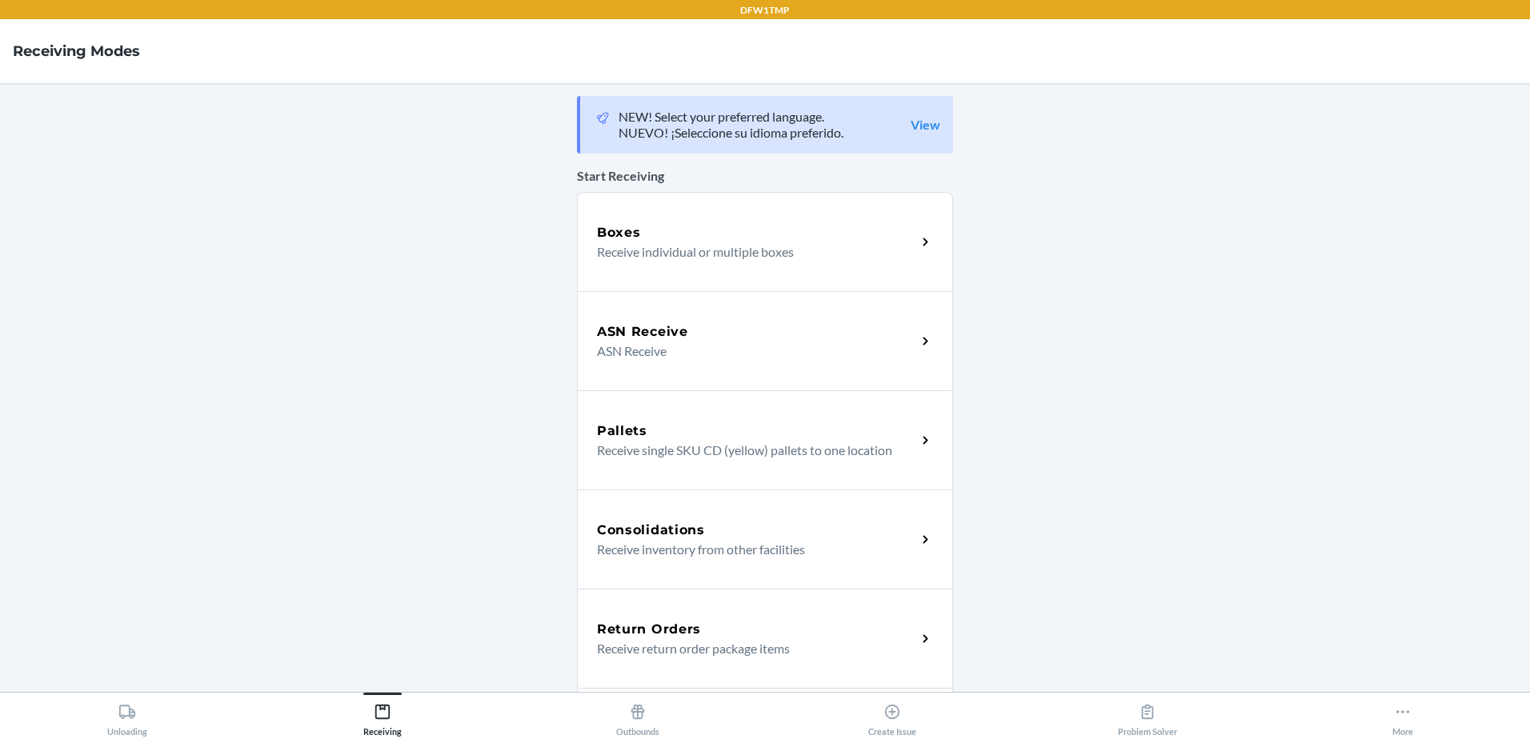
click at [686, 387] on div "ASN Receive ASN Receive" at bounding box center [765, 340] width 376 height 99
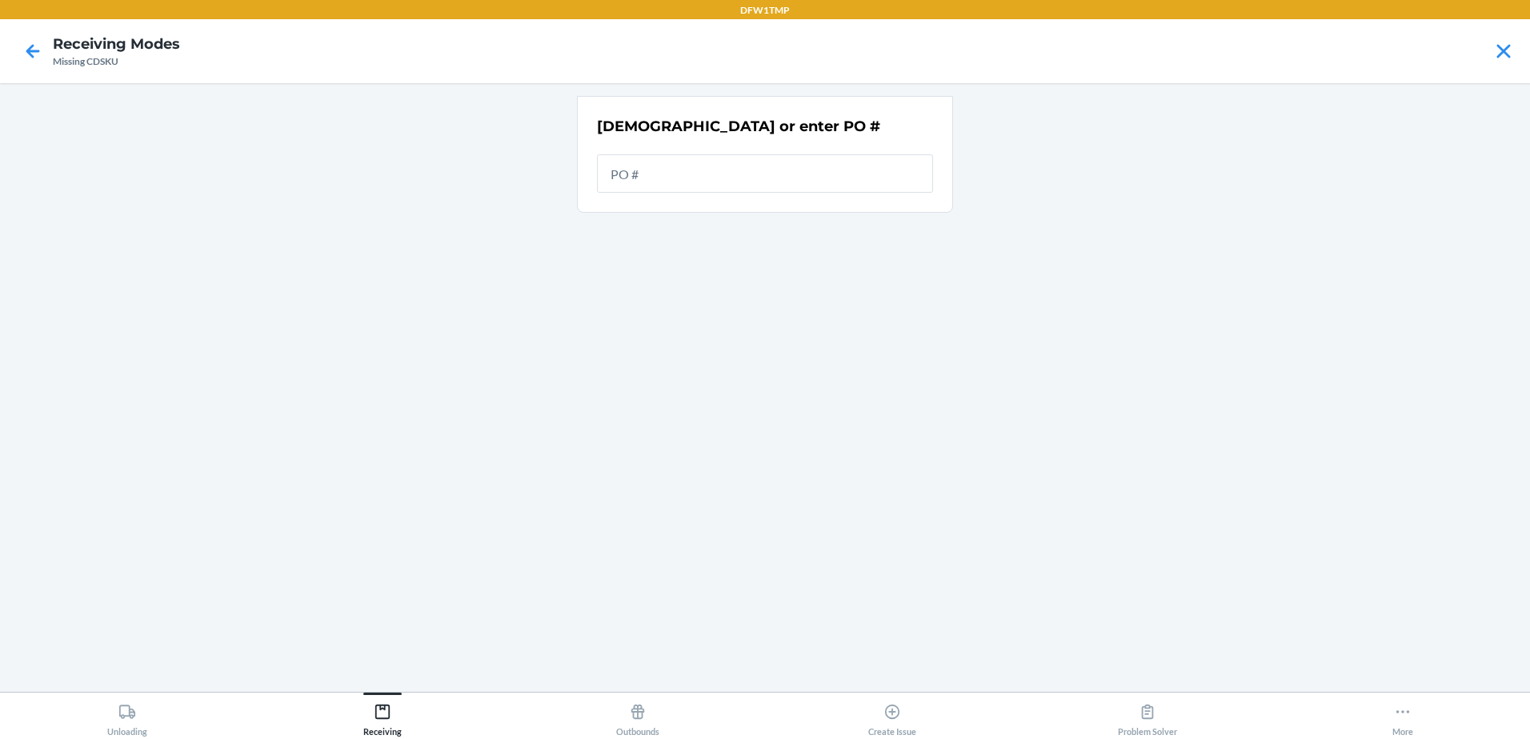
click at [388, 690] on main "[DEMOGRAPHIC_DATA] or enter PO #" at bounding box center [765, 387] width 1530 height 609
click at [390, 706] on icon at bounding box center [383, 712] width 18 height 18
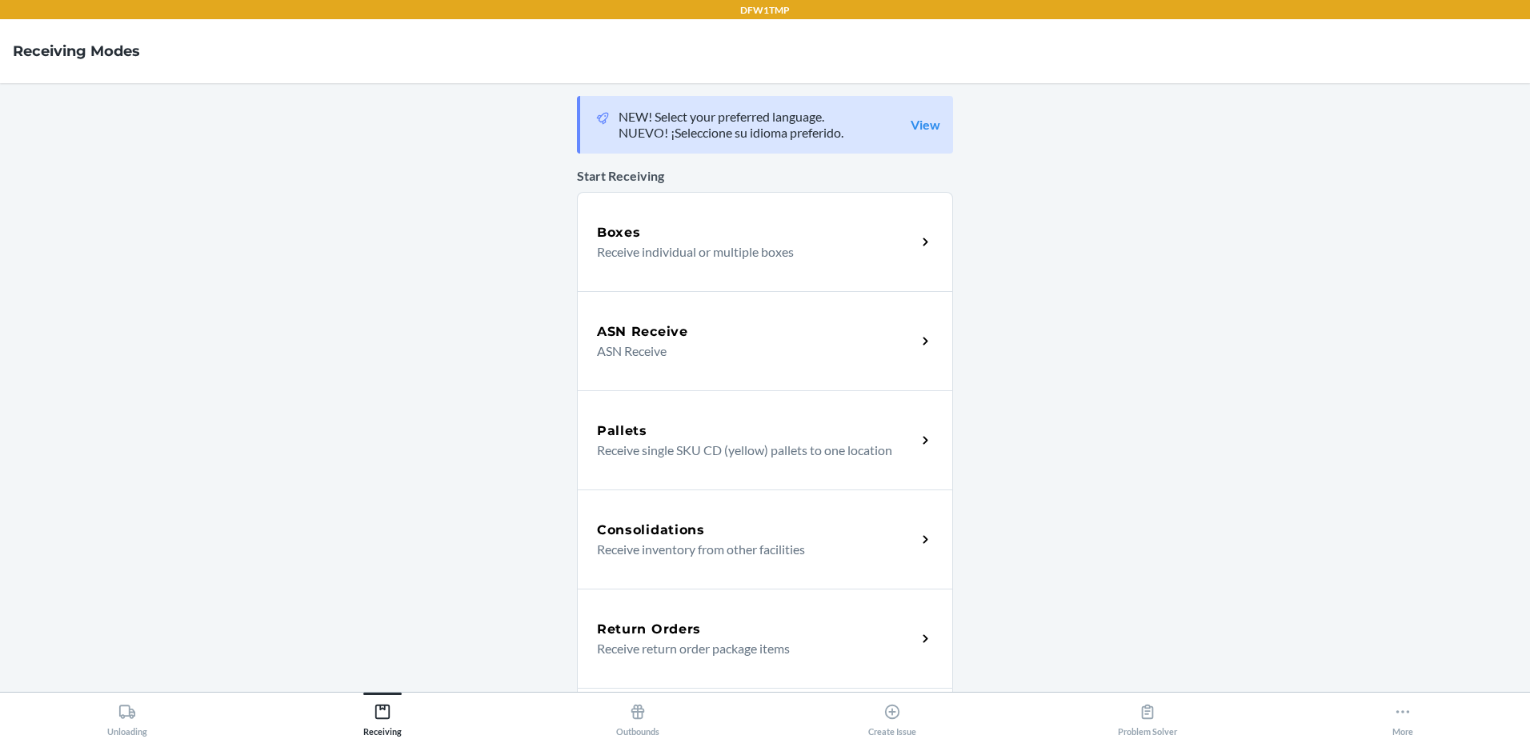
click at [712, 331] on div "ASN Receive" at bounding box center [756, 331] width 319 height 19
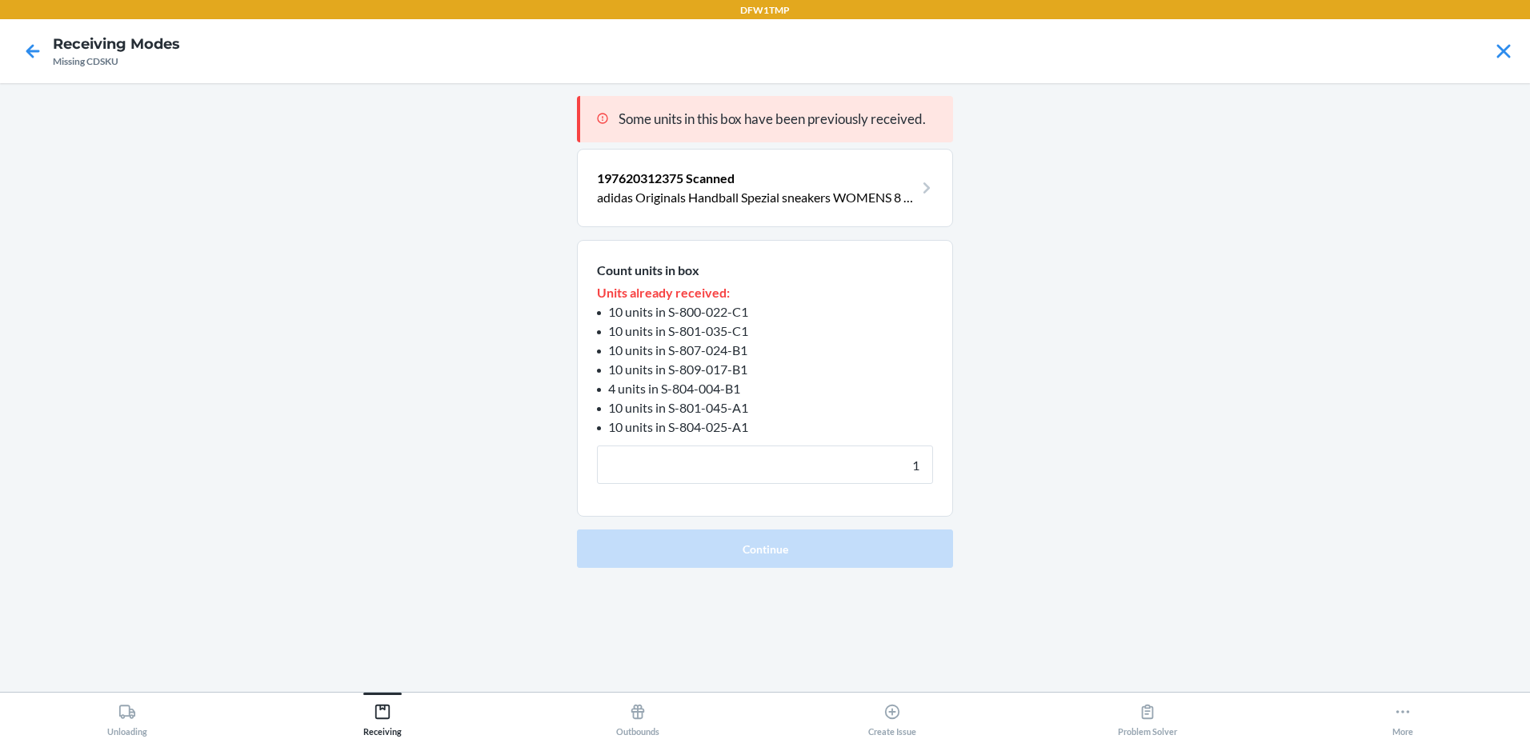
type input "10"
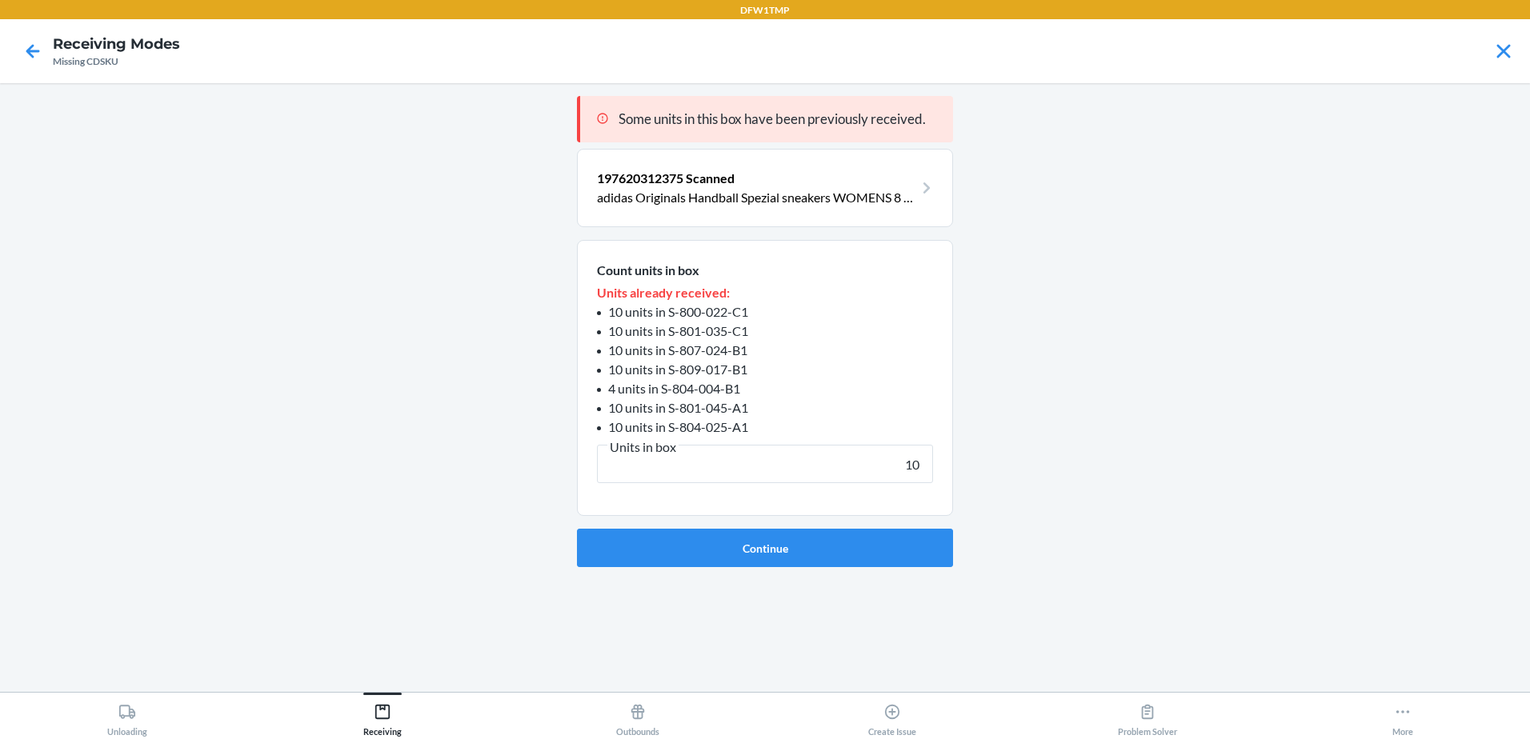
click button "Continue" at bounding box center [765, 548] width 376 height 38
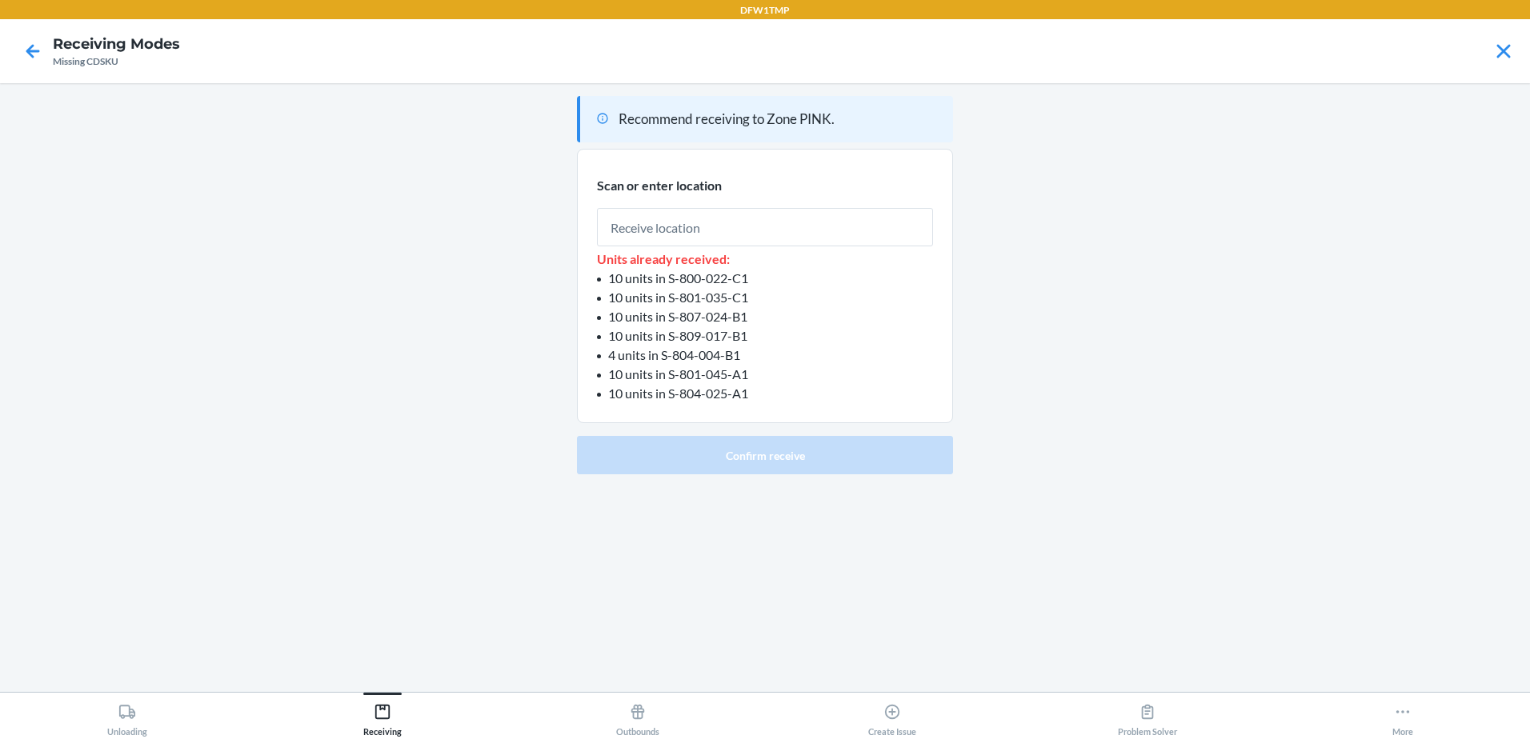
click at [54, 54] on h4 "Receiving Modes" at bounding box center [116, 44] width 127 height 21
click at [42, 47] on icon at bounding box center [32, 51] width 27 height 27
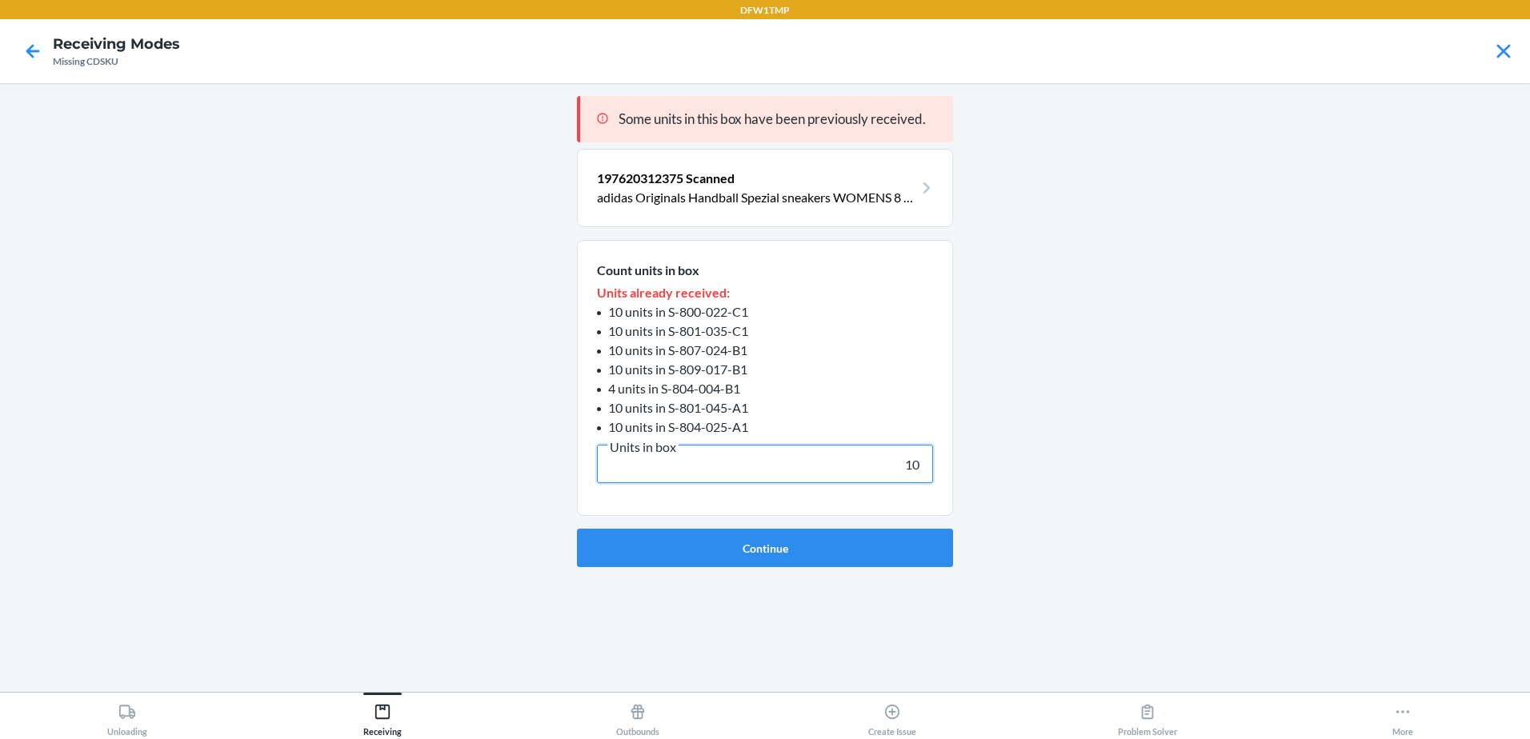
click at [668, 463] on input "10" at bounding box center [765, 464] width 336 height 38
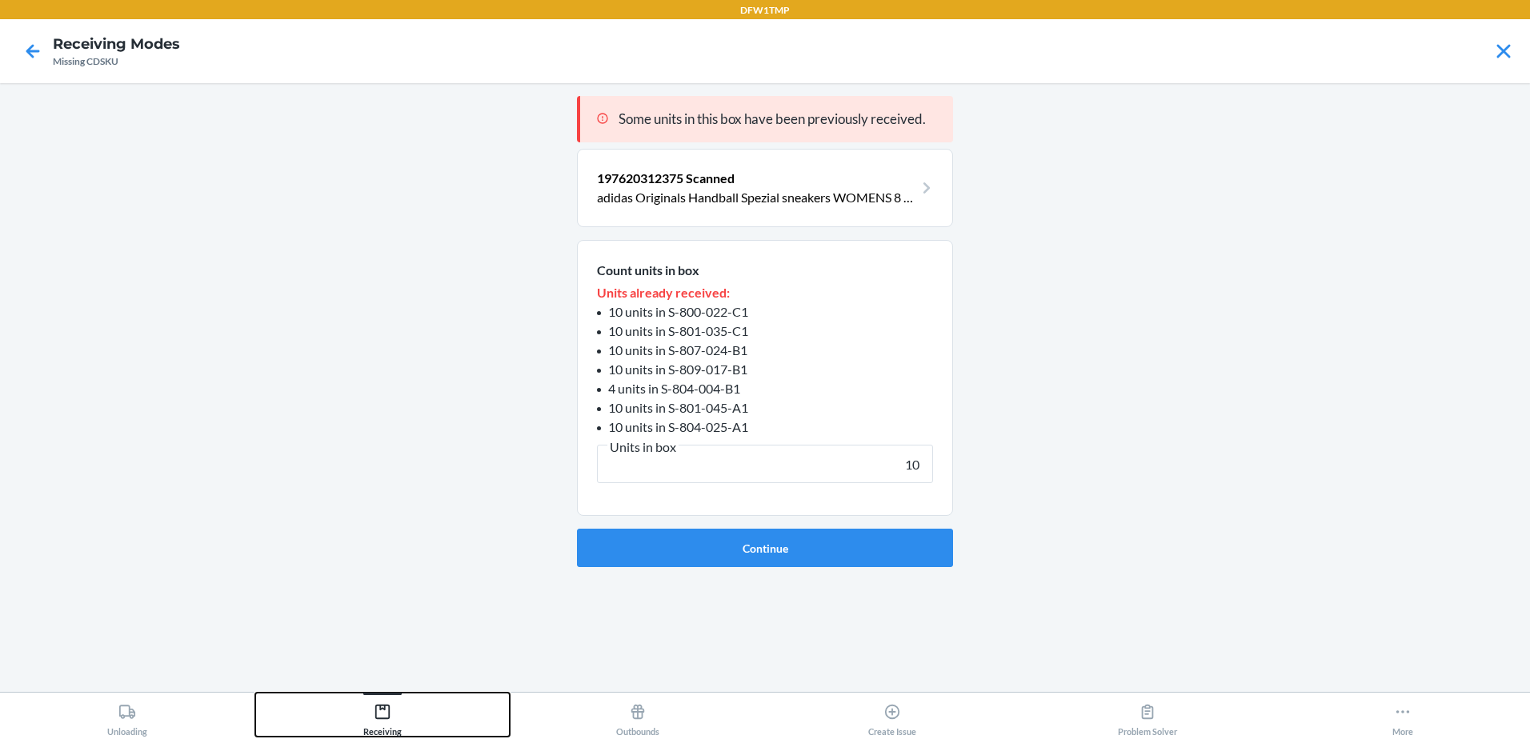
click at [404, 707] on button "Receiving" at bounding box center [382, 715] width 255 height 44
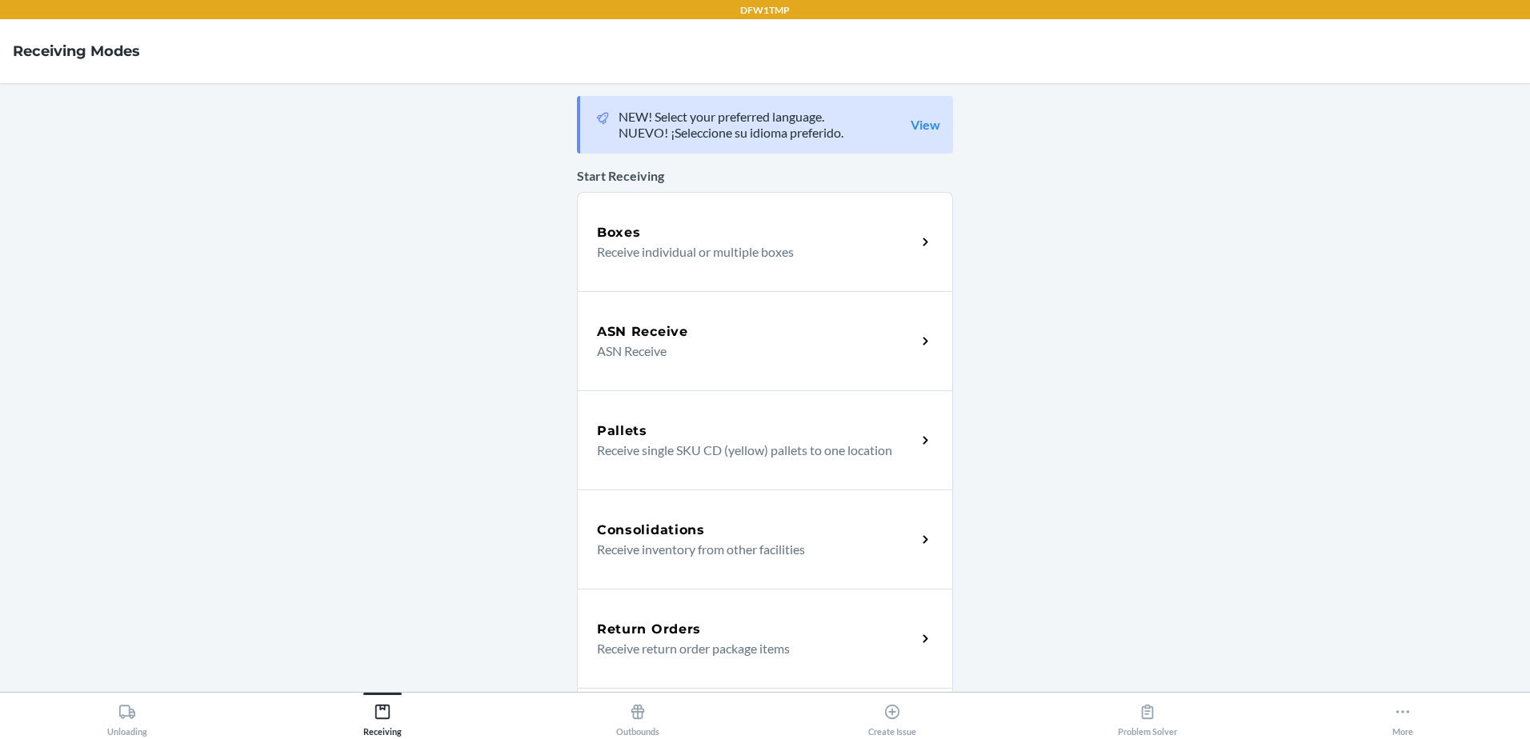
click at [784, 342] on p "ASN Receive" at bounding box center [750, 351] width 306 height 19
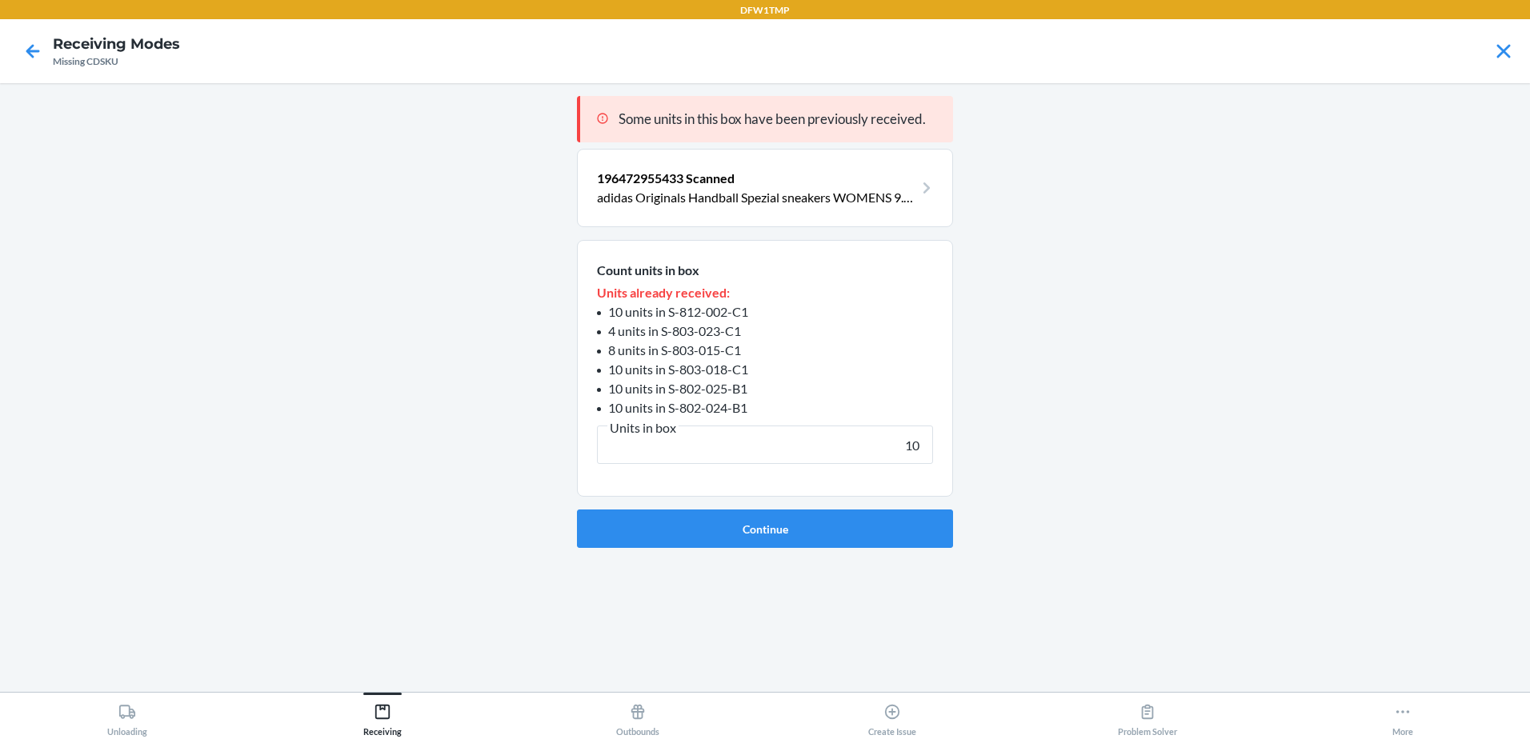
click at [577, 510] on button "Continue" at bounding box center [765, 529] width 376 height 38
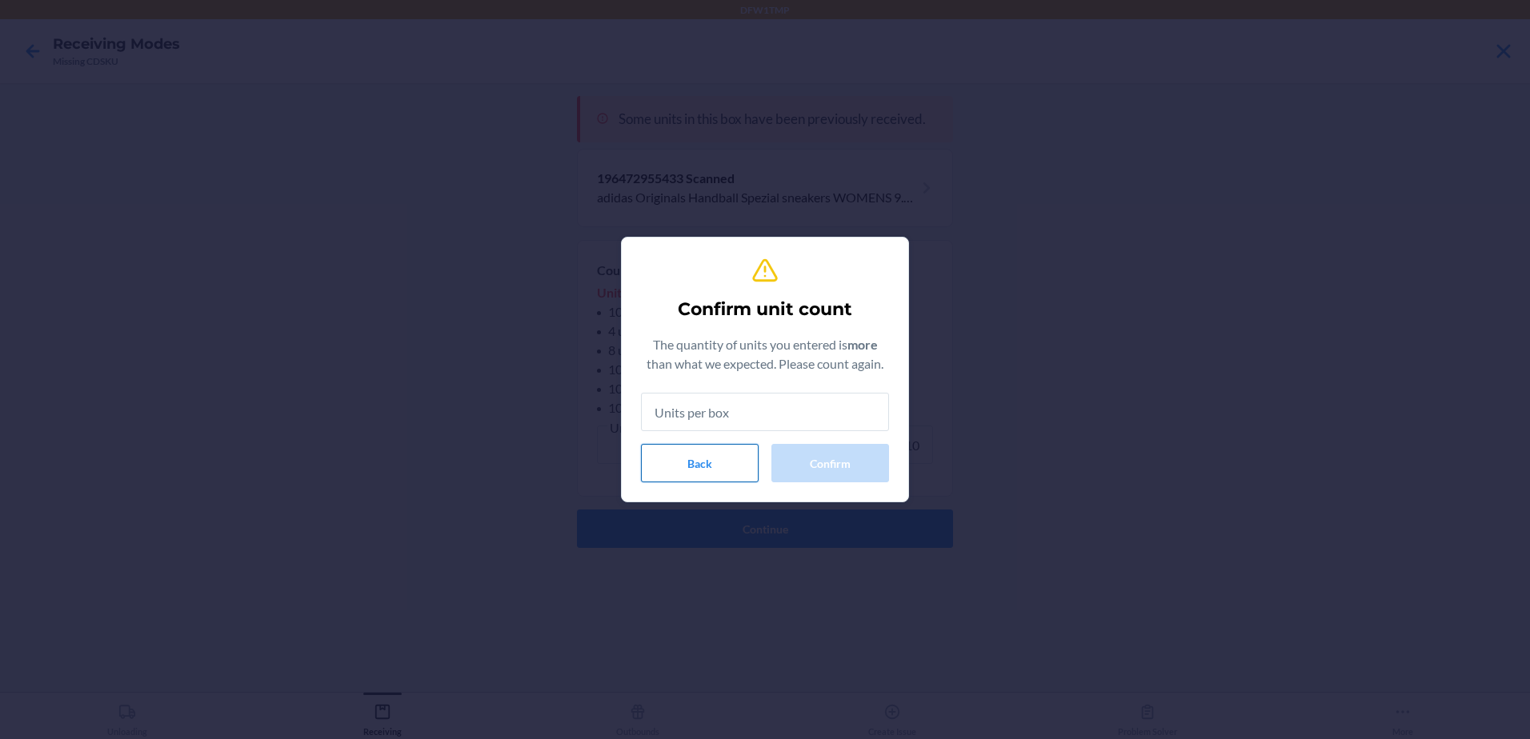
click at [691, 458] on button "Back" at bounding box center [700, 463] width 118 height 38
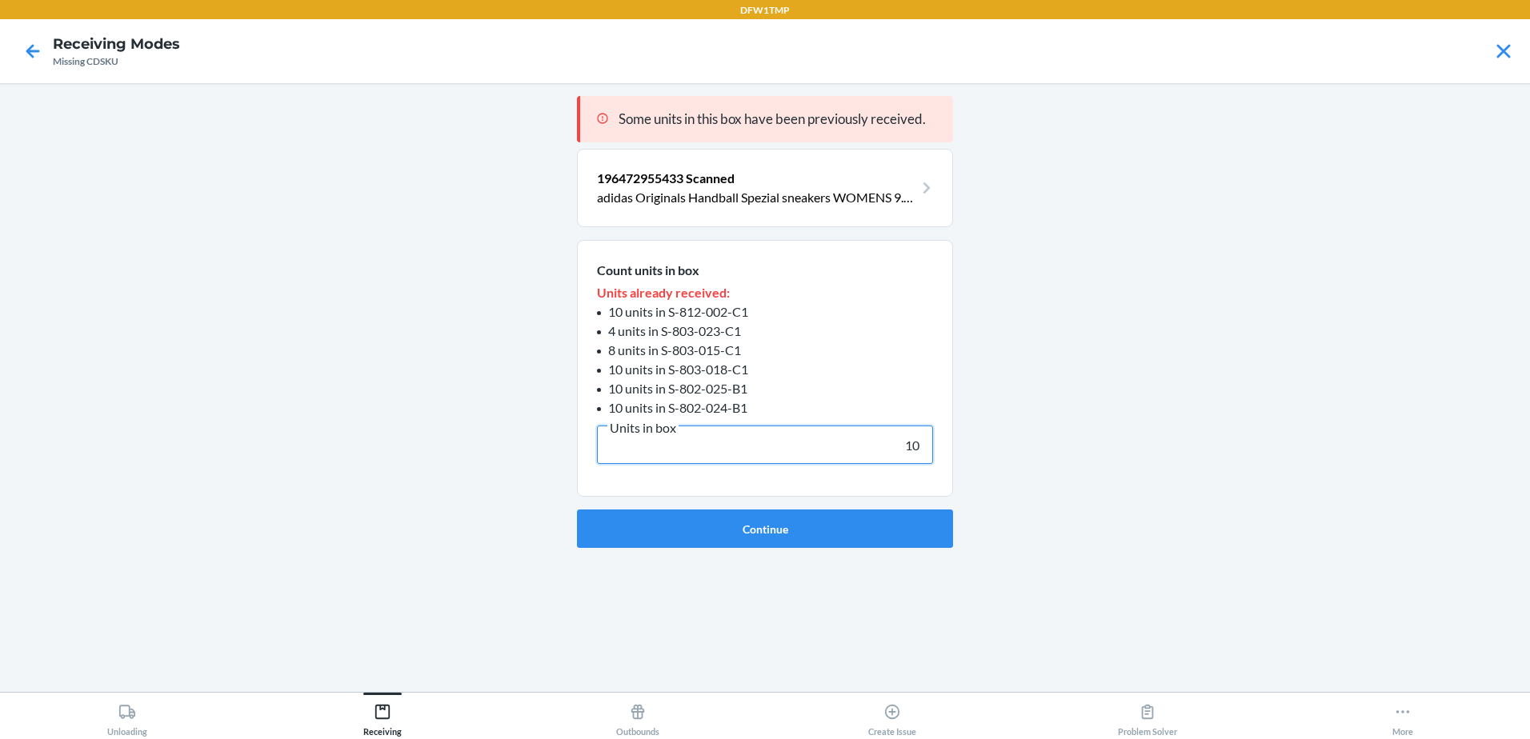
click at [778, 437] on input "10" at bounding box center [765, 445] width 336 height 38
type input "10"
click at [577, 510] on button "Continue" at bounding box center [765, 529] width 376 height 38
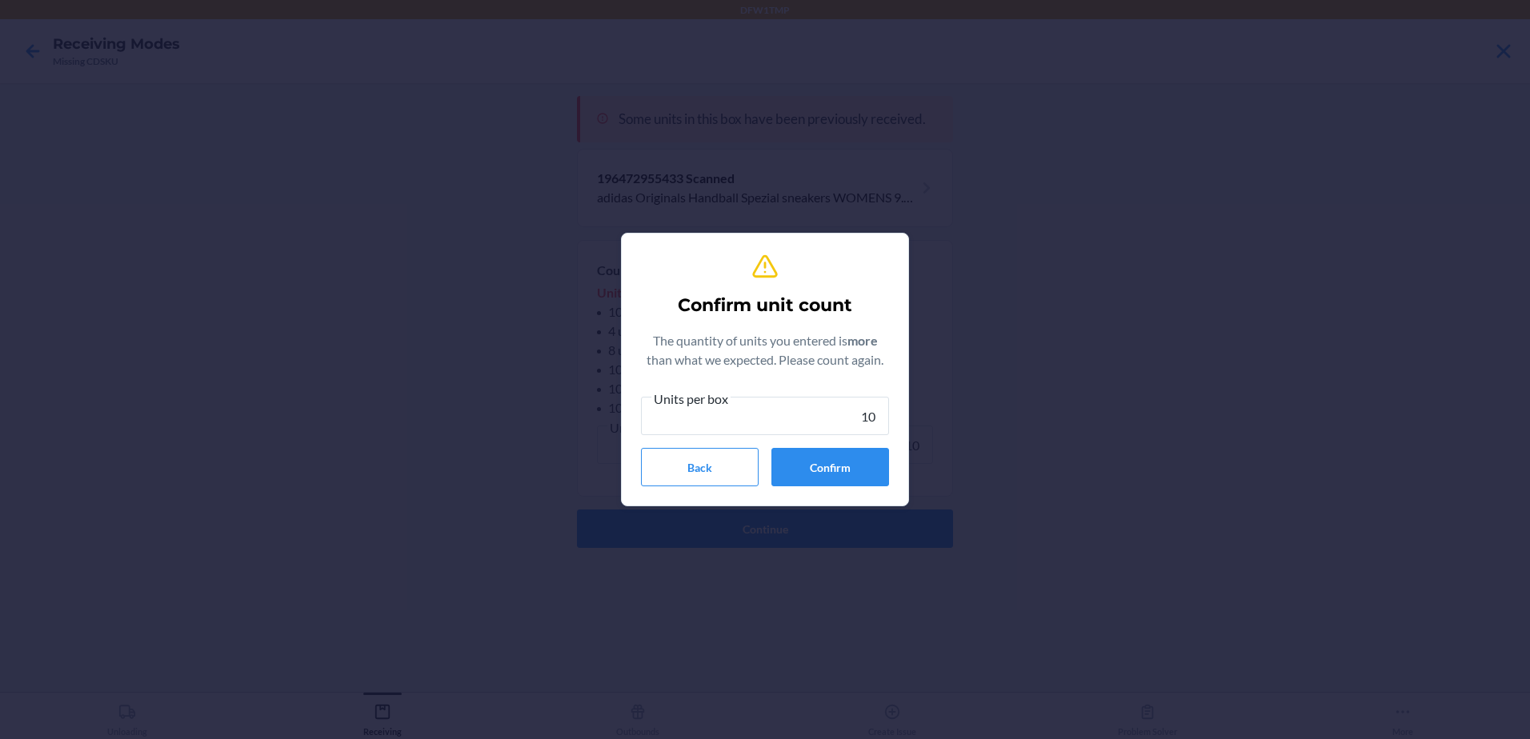
type input "10"
click at [827, 466] on button "Confirm" at bounding box center [830, 467] width 118 height 38
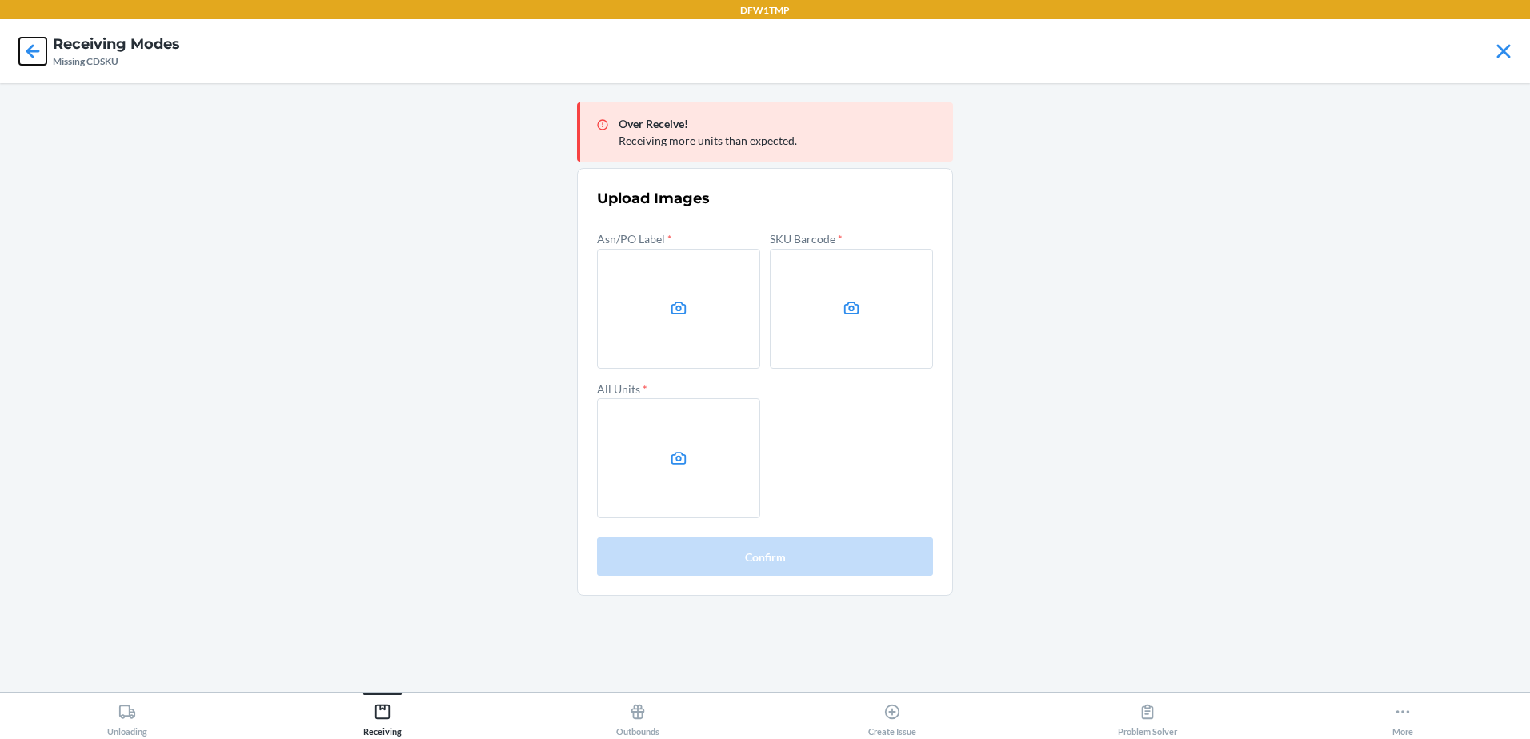
click at [25, 58] on icon at bounding box center [32, 51] width 27 height 27
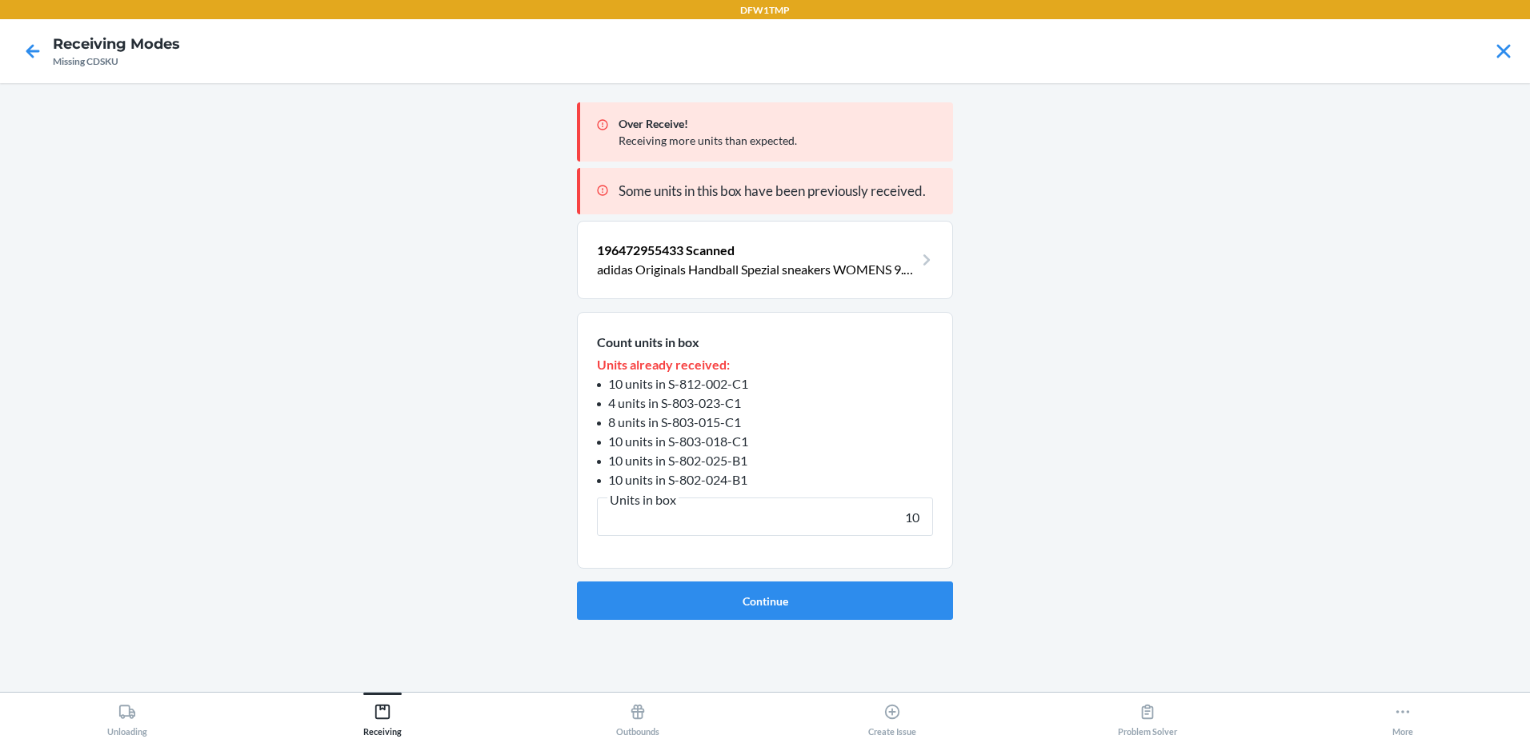
click at [378, 738] on html "DFW1TMP Receiving Modes Missing CDSKU Over Receive! Receiving more units than e…" at bounding box center [765, 369] width 1530 height 739
click at [378, 733] on div "Receiving" at bounding box center [382, 717] width 38 height 40
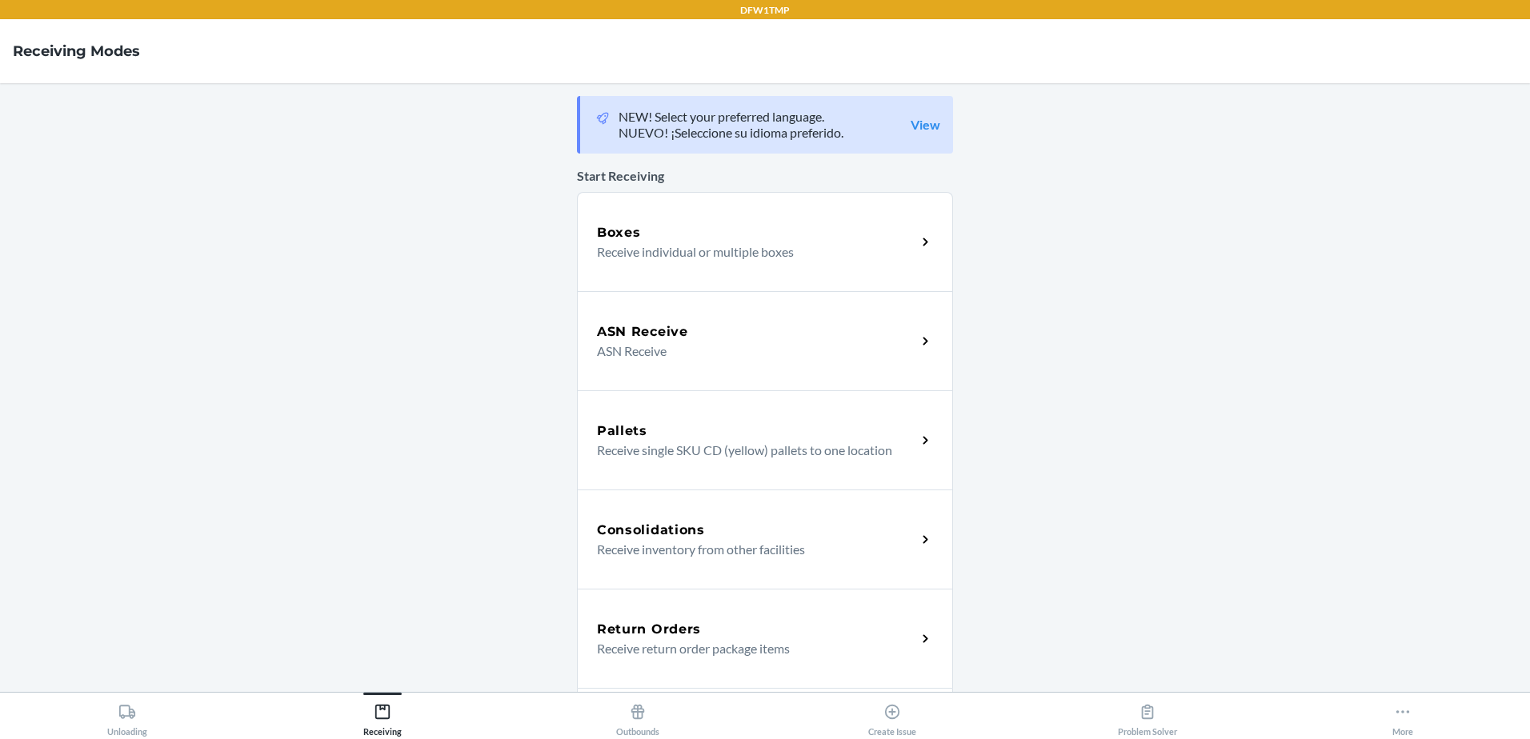
click at [687, 365] on div "ASN Receive ASN Receive" at bounding box center [765, 340] width 376 height 99
